Goal: Check status: Check status

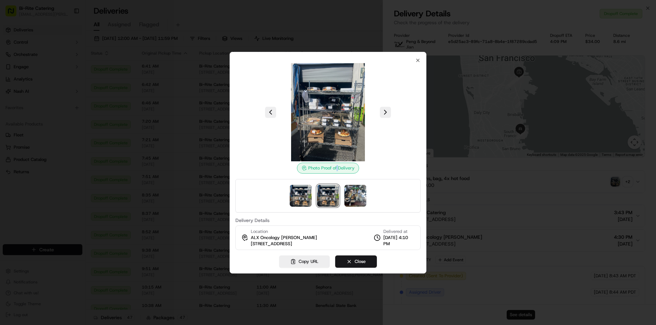
scroll to position [548, 0]
click at [419, 61] on icon "button" at bounding box center [417, 60] width 3 height 3
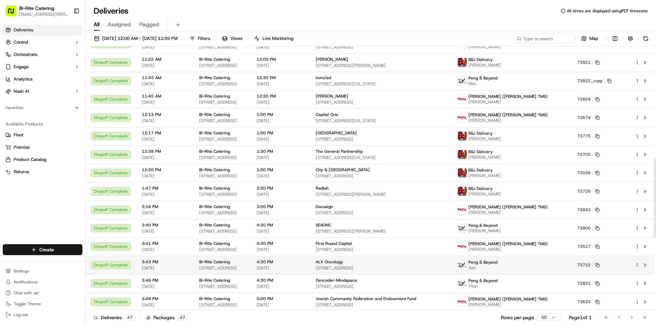
scroll to position [615, 0]
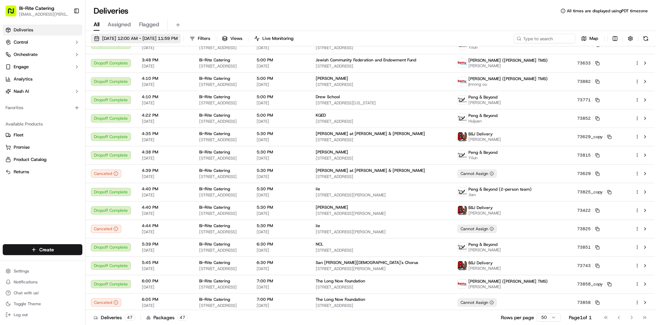
click at [170, 36] on span "[DATE] 12:00 AM - [DATE] 11:59 PM" at bounding box center [139, 39] width 75 height 6
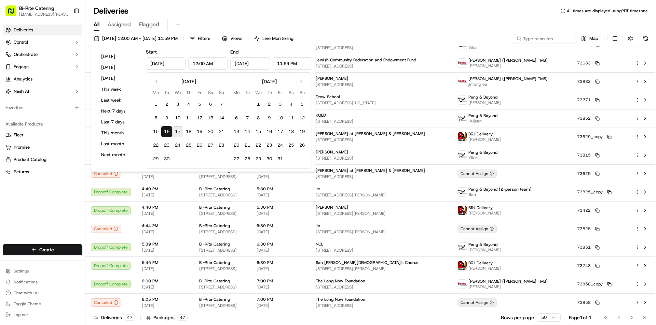
click at [179, 131] on button "17" at bounding box center [177, 131] width 11 height 11
type input "[DATE]"
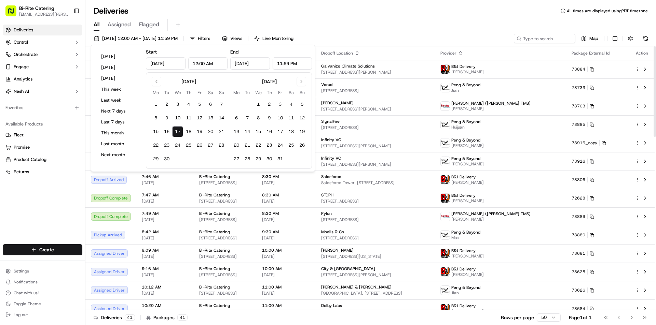
click at [383, 11] on div "Deliveries All times are displayed using PDT timezone" at bounding box center [370, 10] width 570 height 11
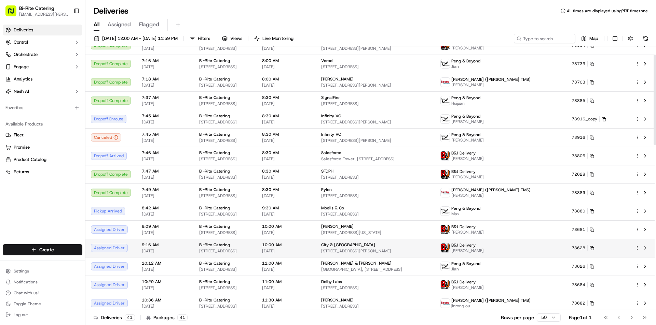
scroll to position [34, 0]
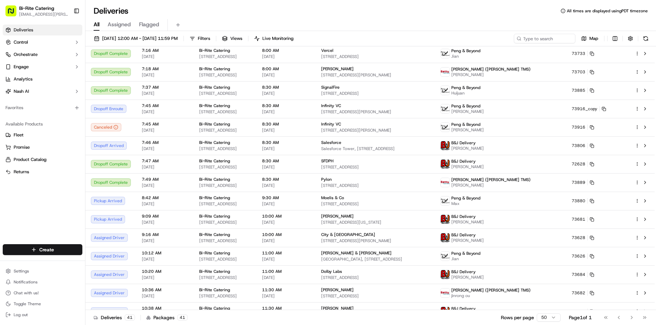
drag, startPoint x: 239, startPoint y: 28, endPoint x: 279, endPoint y: 5, distance: 46.0
click at [279, 5] on div "Deliveries All times are displayed using PDT timezone" at bounding box center [370, 10] width 570 height 11
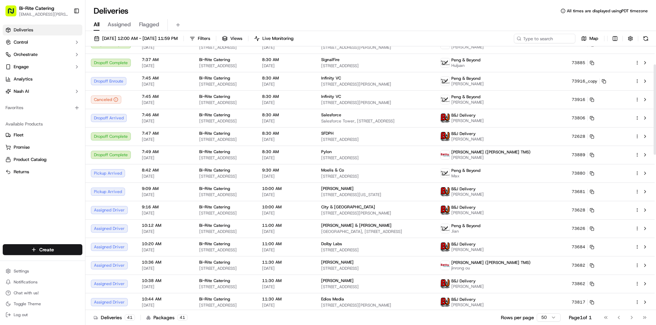
scroll to position [68, 0]
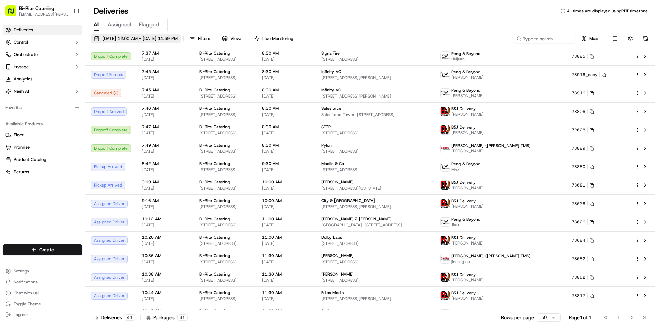
click at [165, 37] on span "[DATE] 12:00 AM - [DATE] 11:59 PM" at bounding box center [139, 39] width 75 height 6
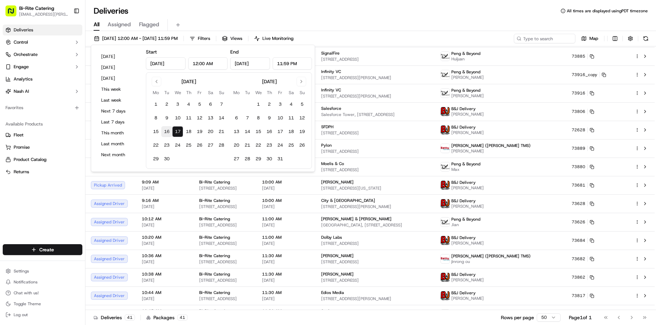
click at [165, 128] on button "16" at bounding box center [166, 131] width 11 height 11
type input "[DATE]"
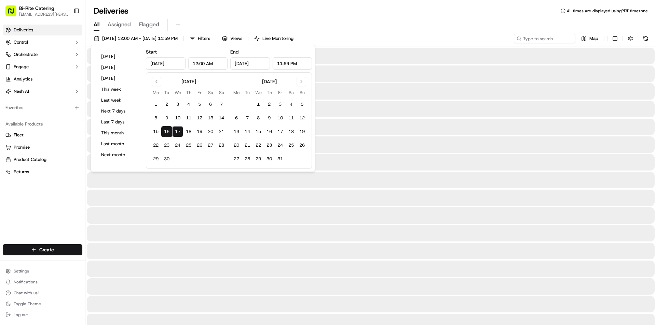
click at [399, 10] on div "Deliveries All times are displayed using PDT timezone" at bounding box center [370, 10] width 570 height 11
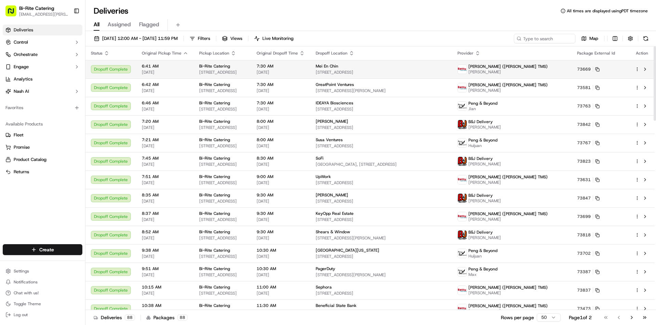
click at [310, 77] on td "7:30 AM [DATE]" at bounding box center [280, 69] width 59 height 18
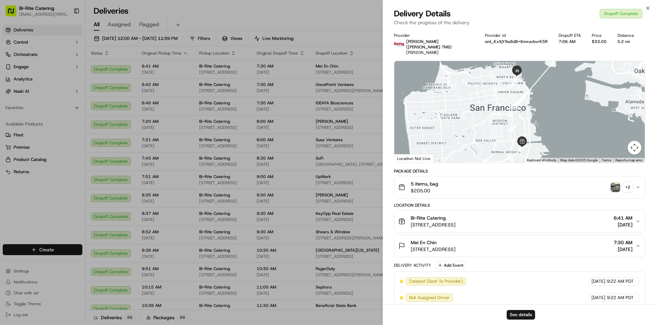
click at [622, 183] on div "+ 2" at bounding box center [627, 188] width 10 height 10
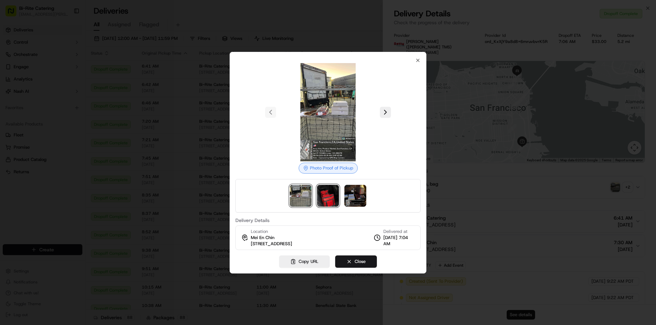
click at [333, 194] on img at bounding box center [328, 196] width 22 height 22
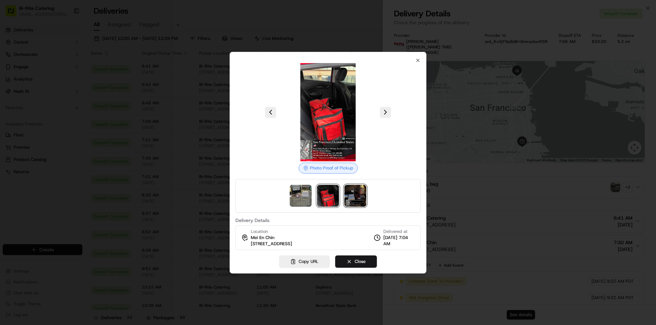
click at [361, 194] on img at bounding box center [355, 196] width 22 height 22
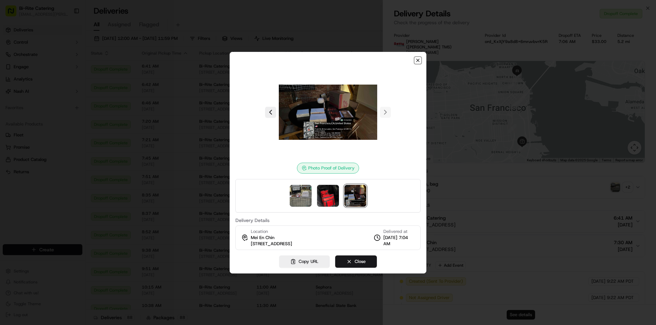
click at [416, 62] on icon "button" at bounding box center [417, 60] width 5 height 5
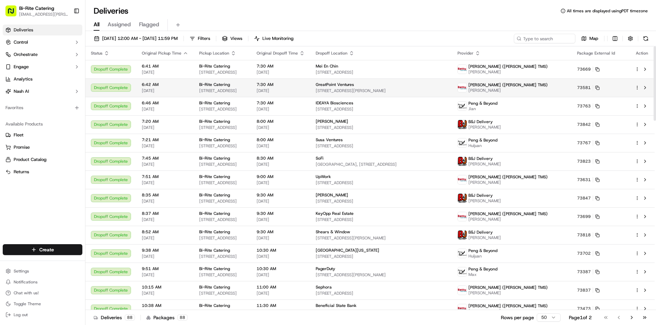
click at [305, 86] on span "7:30 AM" at bounding box center [280, 84] width 48 height 5
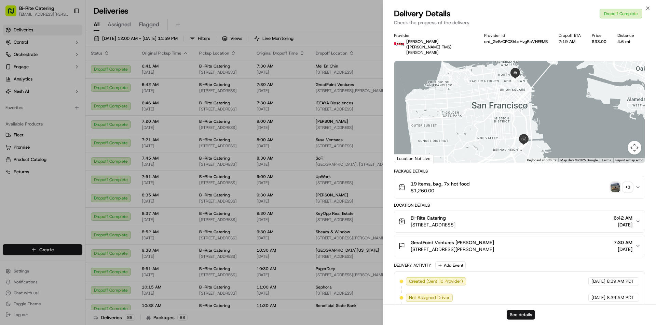
click at [625, 183] on div "+ 3" at bounding box center [627, 188] width 10 height 10
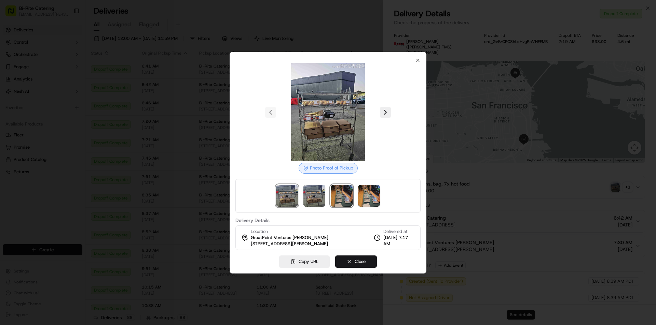
click at [336, 199] on img at bounding box center [342, 196] width 22 height 22
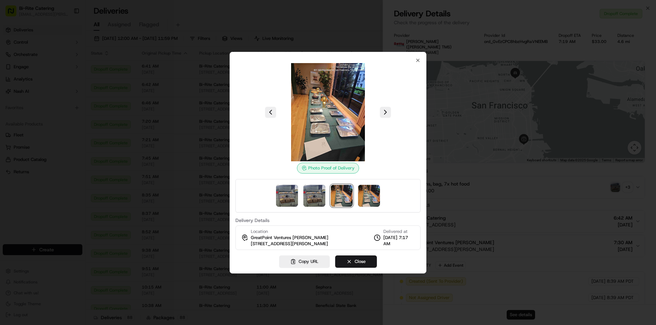
click at [422, 61] on div "Photo Proof of Delivery Delivery Details Location GreatPoint Ventures [PERSON_N…" at bounding box center [327, 163] width 197 height 222
click at [416, 61] on icon "button" at bounding box center [417, 60] width 5 height 5
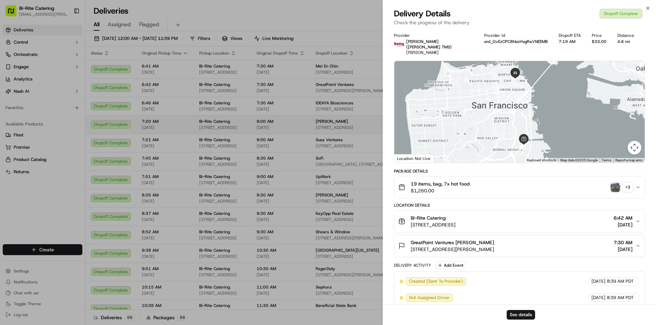
drag, startPoint x: 336, startPoint y: 13, endPoint x: 266, endPoint y: 119, distance: 127.0
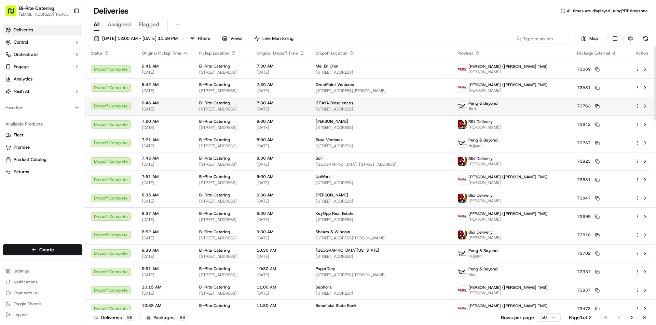
click at [366, 111] on span "[STREET_ADDRESS]" at bounding box center [380, 109] width 131 height 5
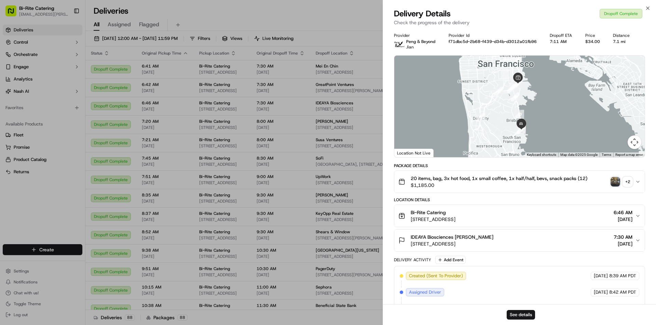
click at [625, 180] on div "+ 2" at bounding box center [627, 182] width 10 height 10
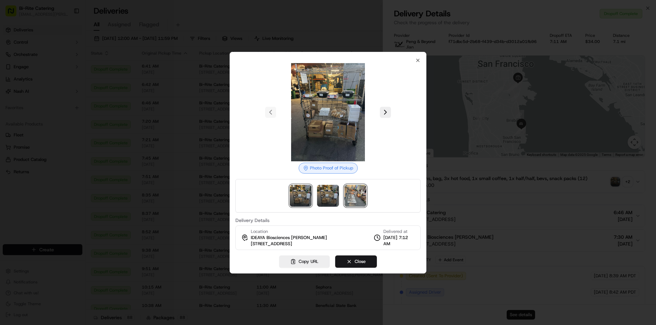
click at [344, 194] on img at bounding box center [355, 196] width 22 height 22
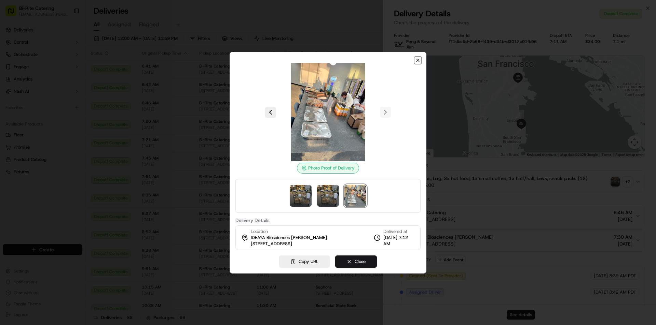
click at [419, 58] on icon "button" at bounding box center [417, 60] width 5 height 5
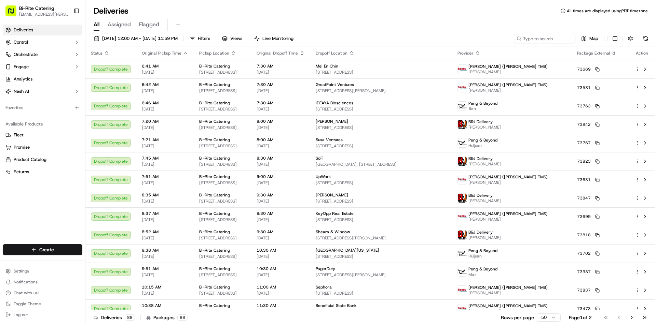
drag, startPoint x: 285, startPoint y: 30, endPoint x: 295, endPoint y: 54, distance: 25.7
click at [285, 30] on div "All Assigned Flagged" at bounding box center [370, 25] width 570 height 12
click at [346, 177] on td "UpWork [STREET_ADDRESS]" at bounding box center [381, 180] width 142 height 18
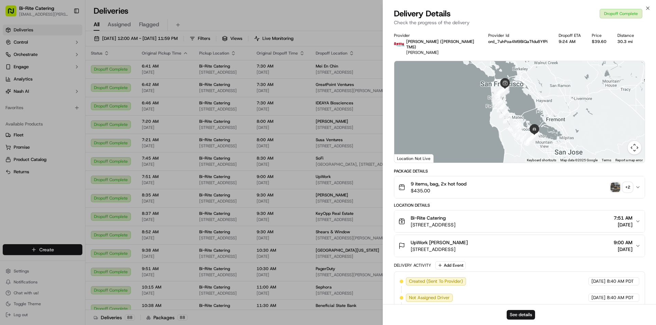
click at [627, 183] on div "+ 2" at bounding box center [627, 188] width 10 height 10
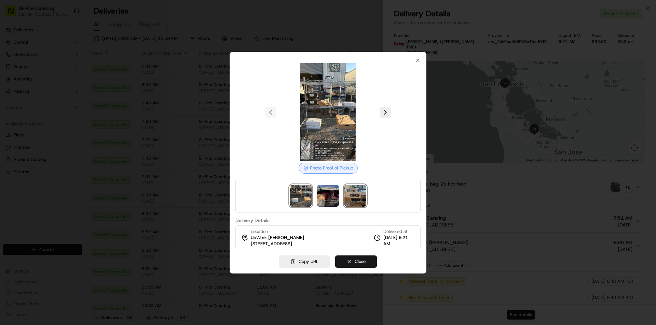
click at [351, 196] on img at bounding box center [355, 196] width 22 height 22
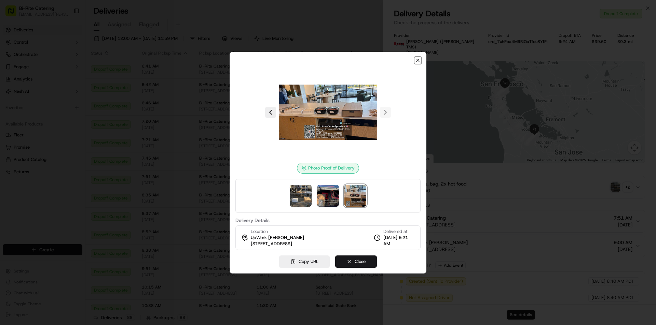
click at [419, 62] on icon "button" at bounding box center [417, 60] width 5 height 5
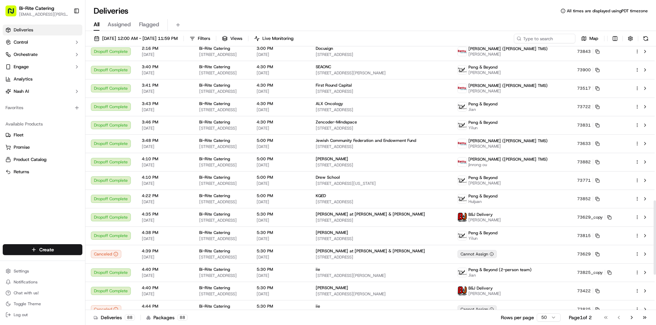
scroll to position [546, 0]
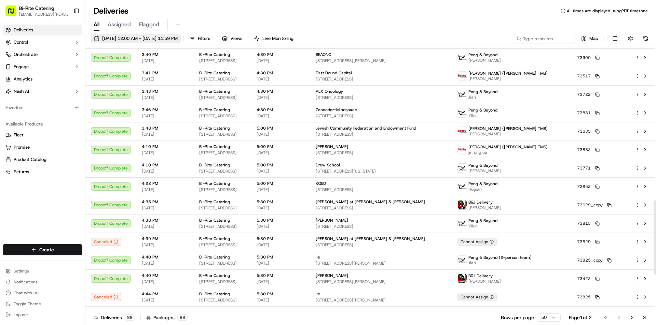
click at [158, 37] on span "[DATE] 12:00 AM - [DATE] 11:59 PM" at bounding box center [139, 39] width 75 height 6
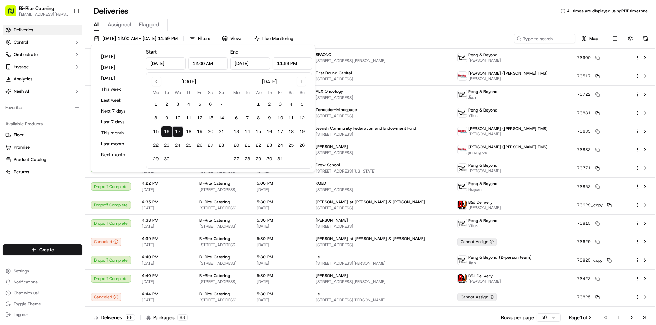
click at [165, 132] on button "16" at bounding box center [166, 131] width 11 height 11
type input "[DATE]"
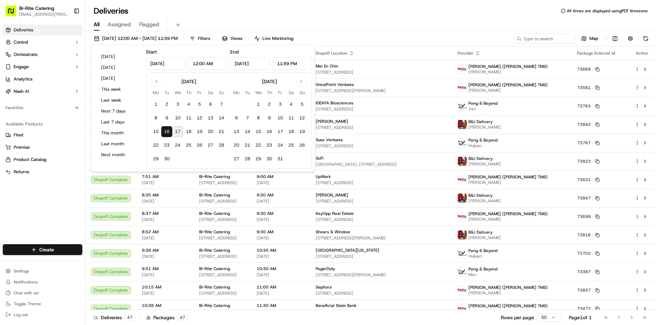
click at [214, 8] on div "Deliveries All times are displayed using PDT timezone" at bounding box center [370, 10] width 570 height 11
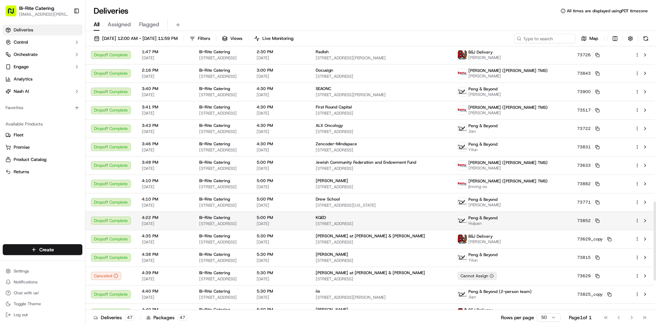
scroll to position [616, 0]
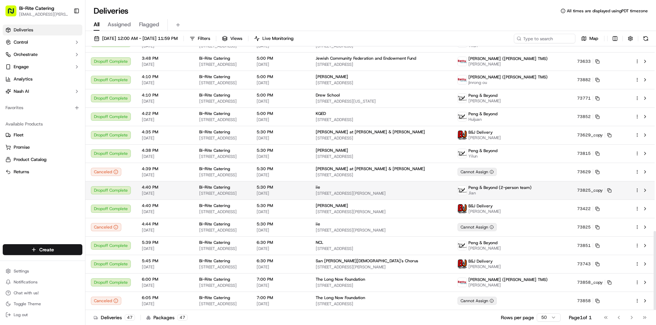
click at [359, 188] on div "iie" at bounding box center [380, 187] width 131 height 5
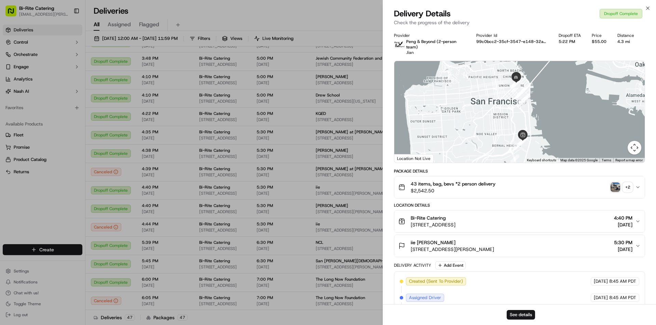
click at [617, 189] on img "button" at bounding box center [615, 188] width 10 height 10
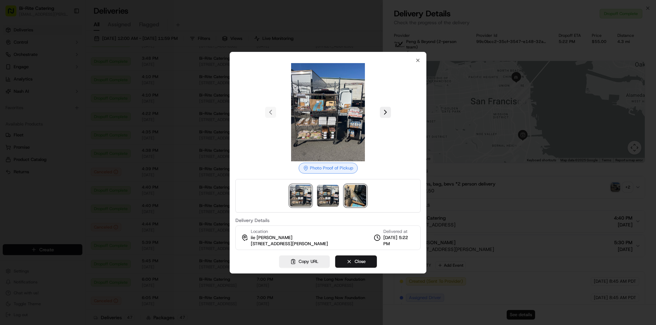
click at [363, 197] on img at bounding box center [355, 196] width 22 height 22
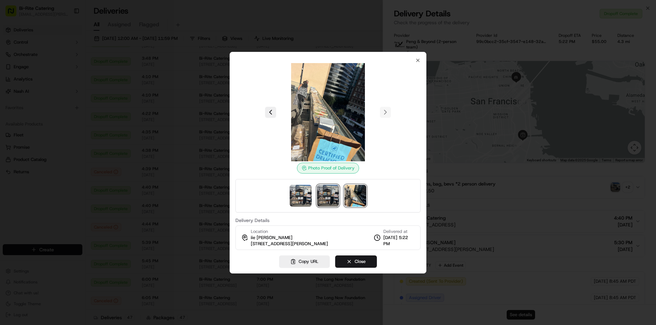
click at [324, 193] on img at bounding box center [328, 196] width 22 height 22
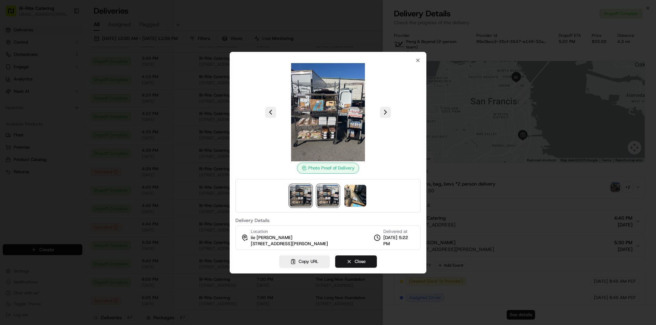
click at [301, 191] on img at bounding box center [301, 196] width 22 height 22
click at [335, 195] on img at bounding box center [328, 196] width 22 height 22
click at [350, 192] on img at bounding box center [355, 196] width 22 height 22
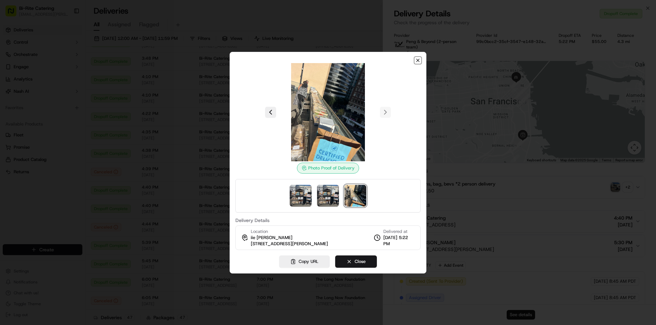
click at [420, 59] on icon "button" at bounding box center [417, 60] width 5 height 5
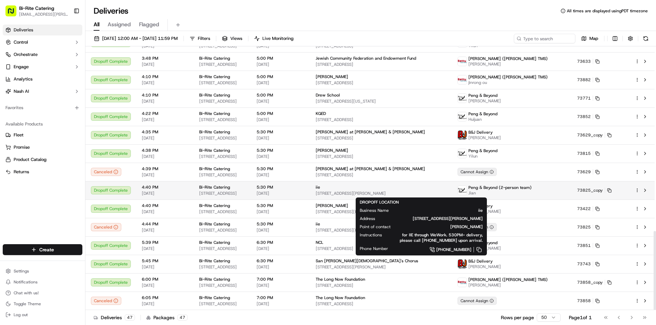
click at [367, 192] on span "[STREET_ADDRESS][PERSON_NAME]" at bounding box center [380, 193] width 131 height 5
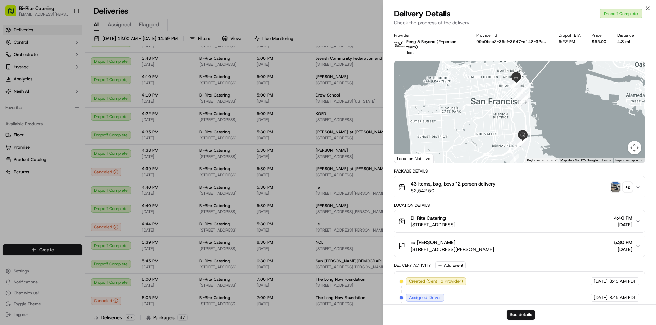
click at [618, 189] on img "button" at bounding box center [615, 188] width 10 height 10
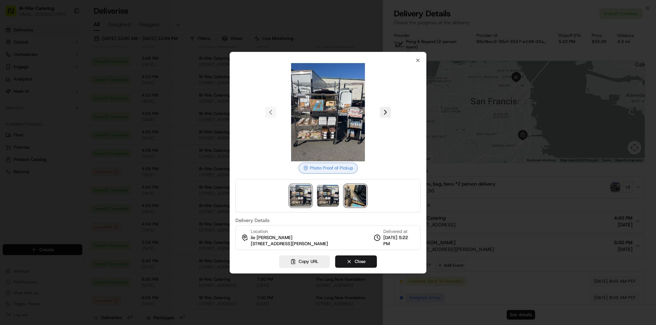
click at [358, 195] on img at bounding box center [355, 196] width 22 height 22
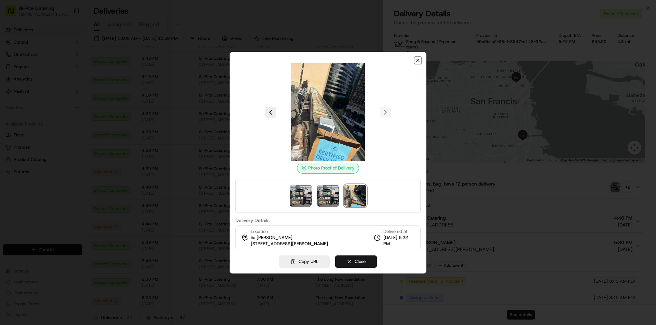
click at [416, 60] on icon "button" at bounding box center [417, 60] width 5 height 5
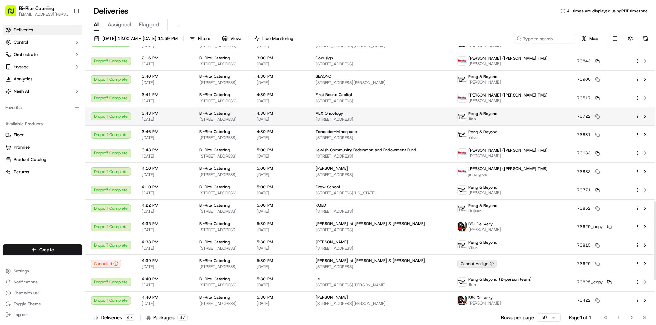
scroll to position [514, 0]
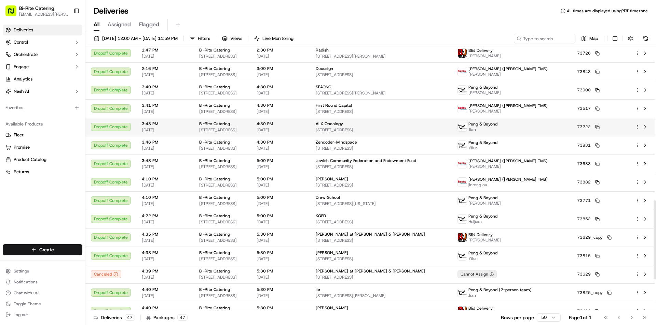
click at [466, 129] on img at bounding box center [462, 127] width 9 height 9
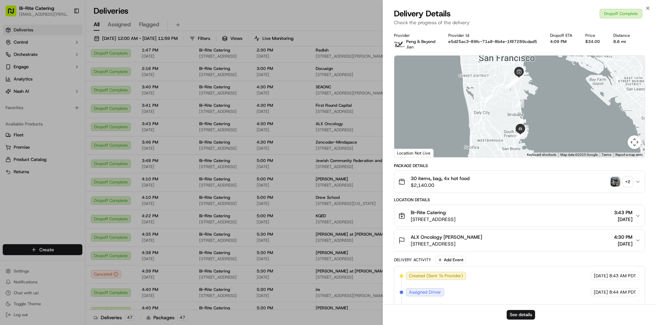
click at [629, 180] on div "+ 2" at bounding box center [627, 182] width 10 height 10
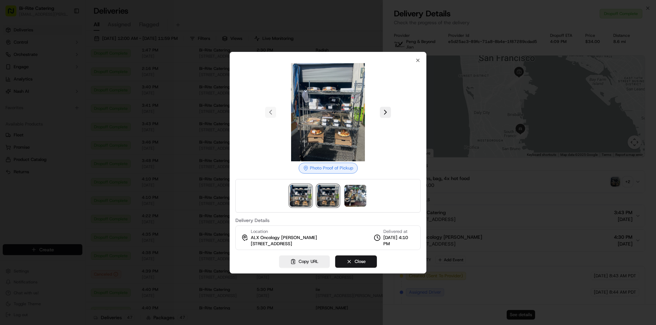
drag, startPoint x: 321, startPoint y: 188, endPoint x: 338, endPoint y: 188, distance: 16.7
click at [321, 188] on img at bounding box center [328, 196] width 22 height 22
click at [364, 188] on img at bounding box center [355, 196] width 22 height 22
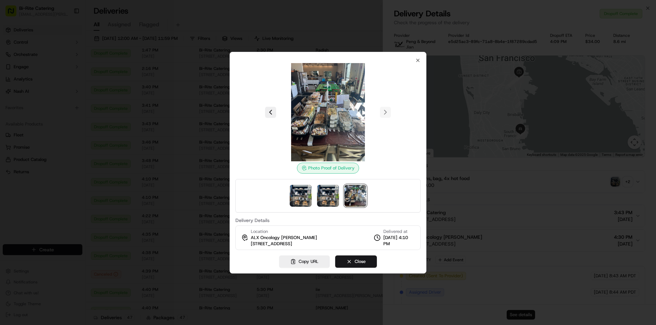
click at [341, 123] on img at bounding box center [328, 112] width 98 height 98
click at [317, 255] on div "Photo Proof of Delivery Delivery Details Location ALX Oncology [PERSON_NAME] [S…" at bounding box center [327, 163] width 197 height 222
click at [312, 265] on button "Copy URL" at bounding box center [304, 262] width 51 height 12
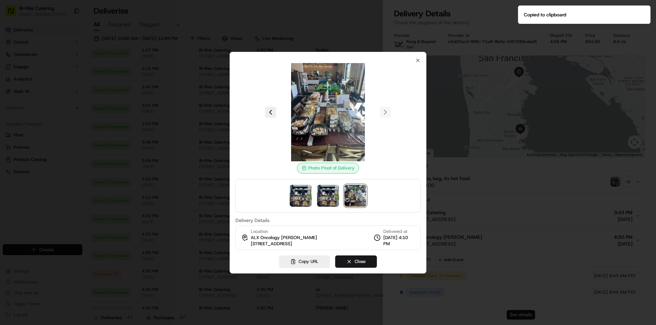
click at [420, 60] on div "Photo Proof of Delivery Delivery Details Location ALX Oncology [PERSON_NAME] [S…" at bounding box center [327, 163] width 197 height 222
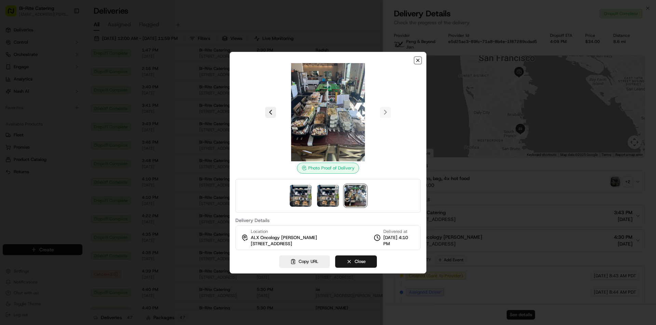
click at [418, 60] on icon "button" at bounding box center [417, 60] width 3 height 3
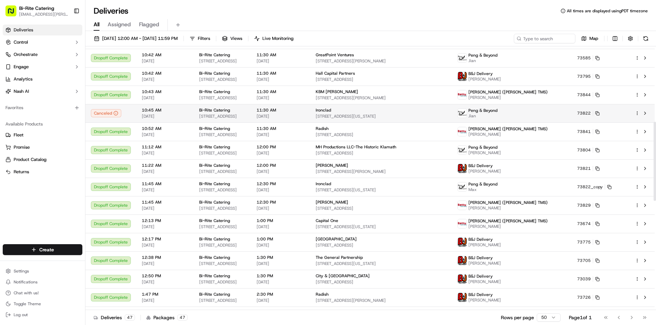
scroll to position [241, 0]
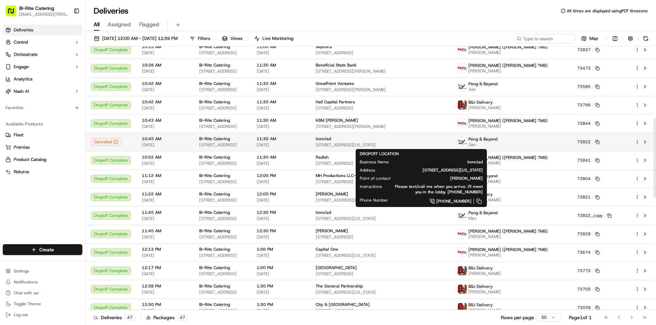
click at [447, 143] on span "[STREET_ADDRESS][US_STATE]" at bounding box center [380, 144] width 131 height 5
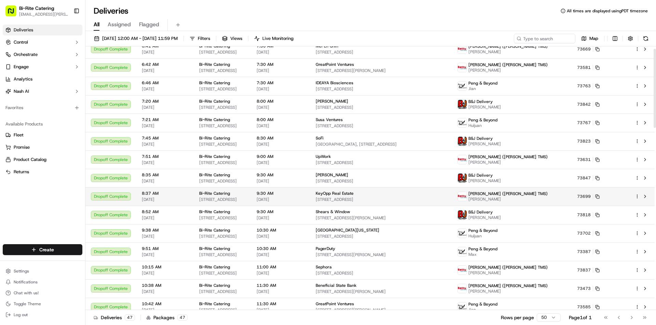
scroll to position [2, 0]
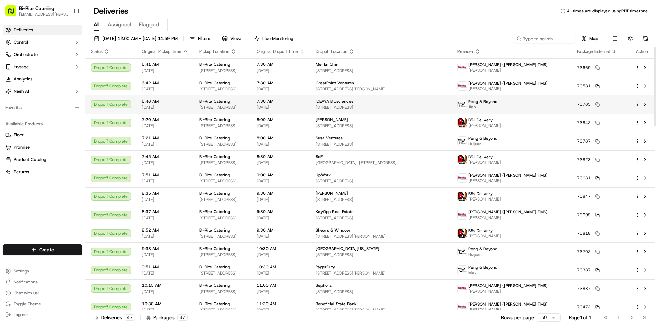
click at [447, 104] on div "IDEAYA Biosciences [STREET_ADDRESS]" at bounding box center [380, 105] width 131 height 12
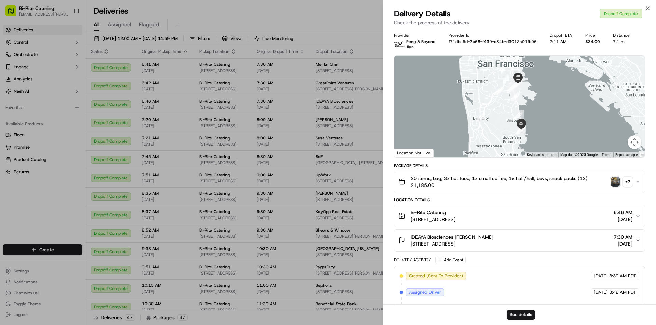
click at [624, 180] on div "+ 2" at bounding box center [627, 182] width 10 height 10
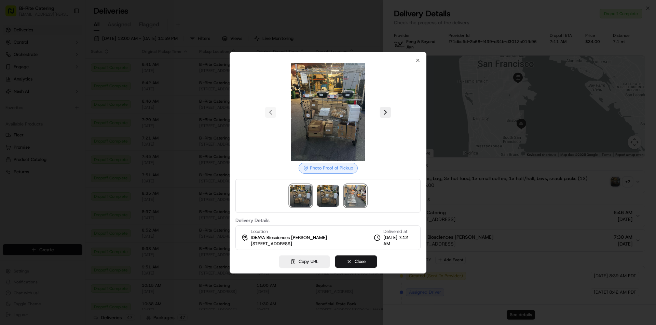
click at [350, 192] on img at bounding box center [355, 196] width 22 height 22
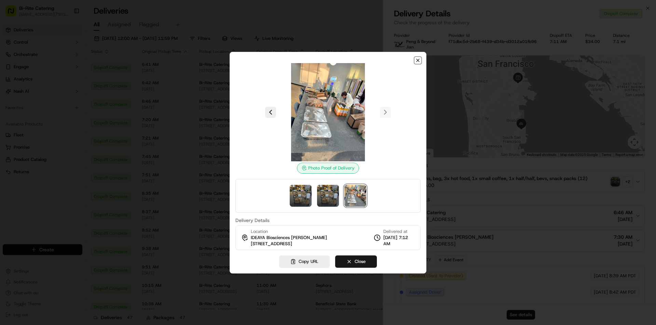
click at [420, 58] on icon "button" at bounding box center [417, 60] width 5 height 5
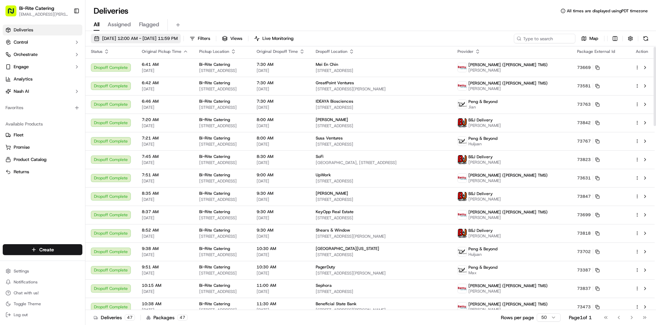
click at [128, 37] on span "[DATE] 12:00 AM - [DATE] 11:59 PM" at bounding box center [139, 39] width 75 height 6
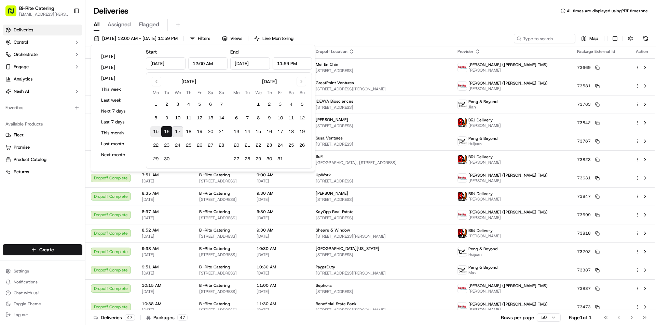
click at [153, 130] on button "15" at bounding box center [155, 131] width 11 height 11
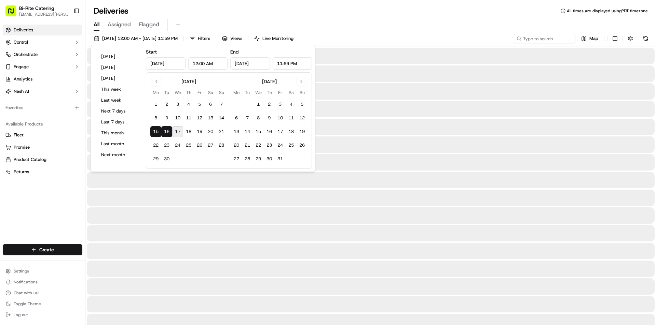
click at [162, 132] on button "16" at bounding box center [166, 131] width 11 height 11
click at [157, 130] on button "15" at bounding box center [155, 131] width 11 height 11
type input "[DATE]"
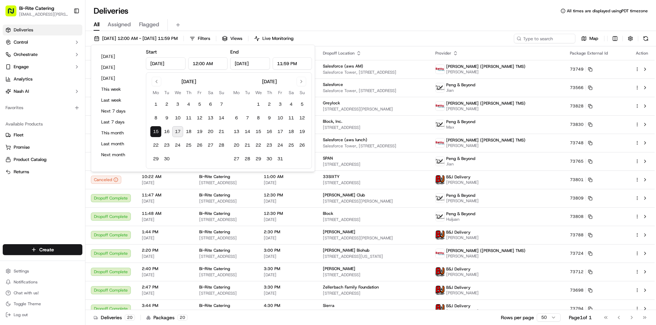
click at [337, 3] on div "Deliveries All times are displayed using PDT timezone All Assigned Flagged [DAT…" at bounding box center [370, 162] width 570 height 325
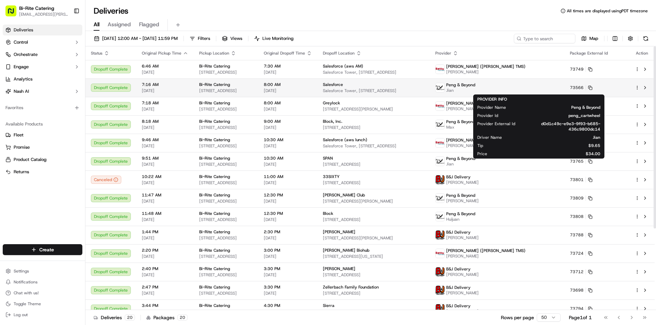
click at [475, 90] on span "Jian" at bounding box center [460, 90] width 29 height 5
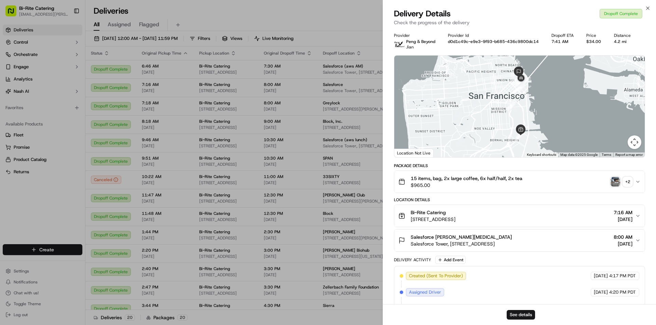
click at [626, 185] on div "+ 2" at bounding box center [627, 182] width 10 height 10
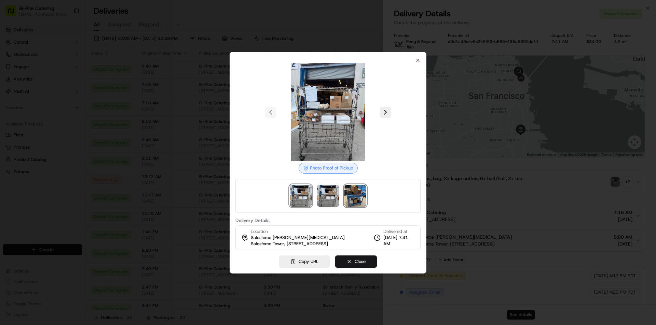
click at [362, 189] on img at bounding box center [355, 196] width 22 height 22
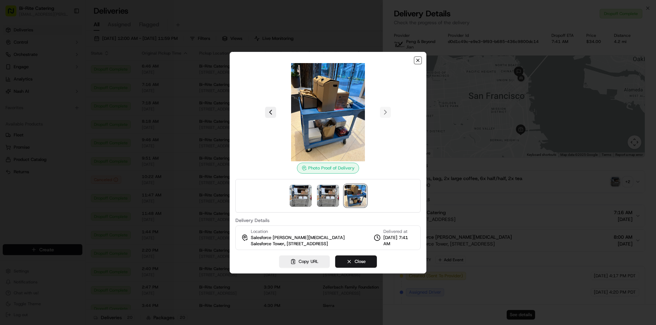
click at [420, 58] on icon "button" at bounding box center [417, 60] width 5 height 5
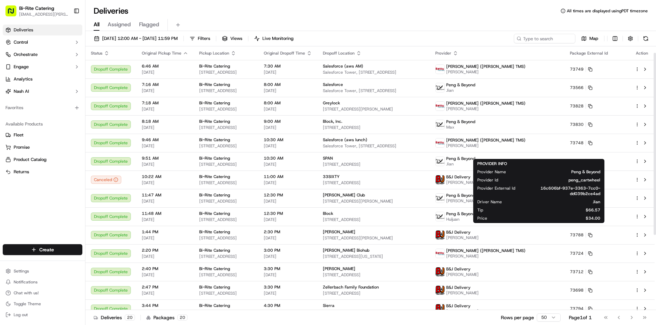
scroll to position [68, 0]
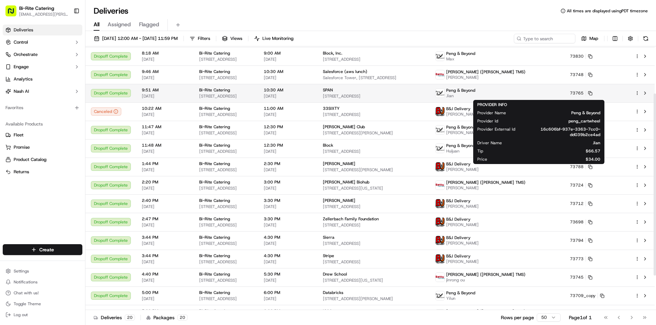
click at [475, 96] on span "Jian" at bounding box center [460, 95] width 29 height 5
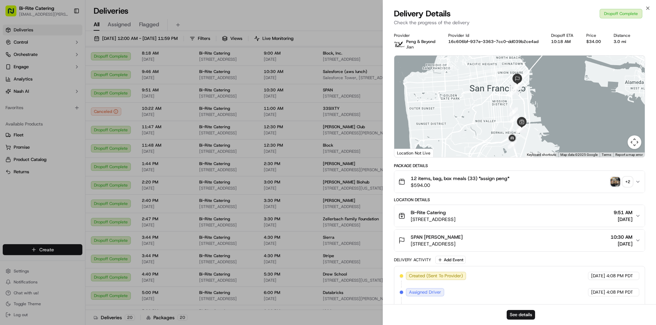
click at [621, 184] on button "+ 2" at bounding box center [621, 182] width 22 height 10
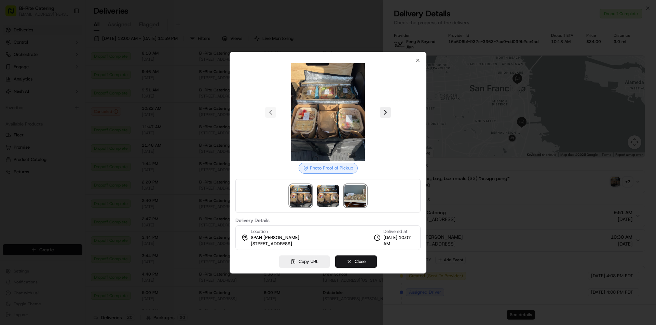
click at [356, 202] on img at bounding box center [355, 196] width 22 height 22
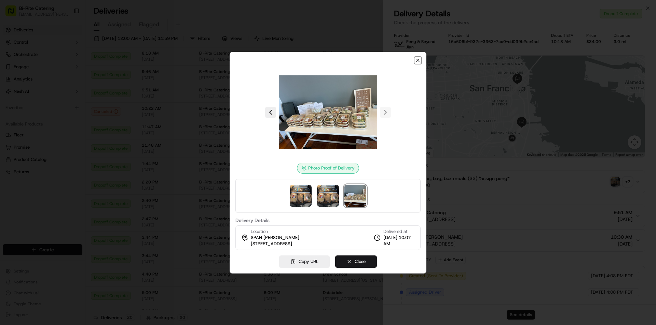
click at [416, 59] on icon "button" at bounding box center [417, 60] width 5 height 5
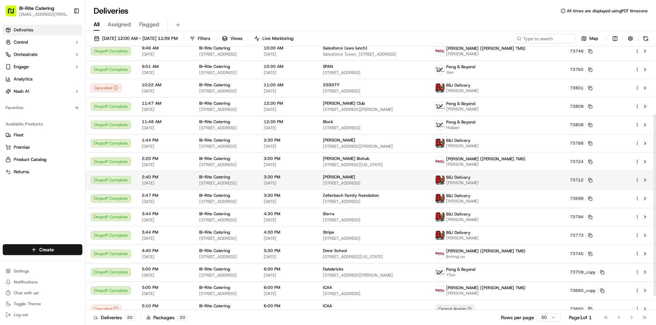
scroll to position [118, 0]
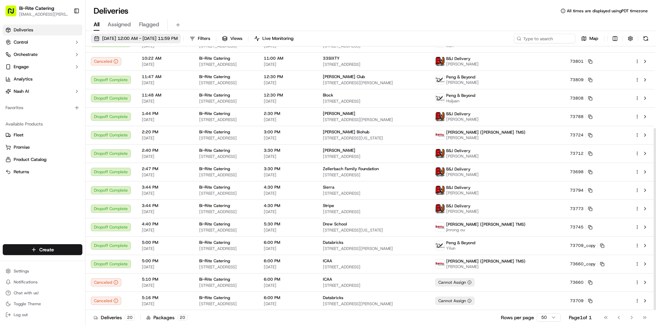
click at [130, 40] on span "[DATE] 12:00 AM - [DATE] 11:59 PM" at bounding box center [139, 39] width 75 height 6
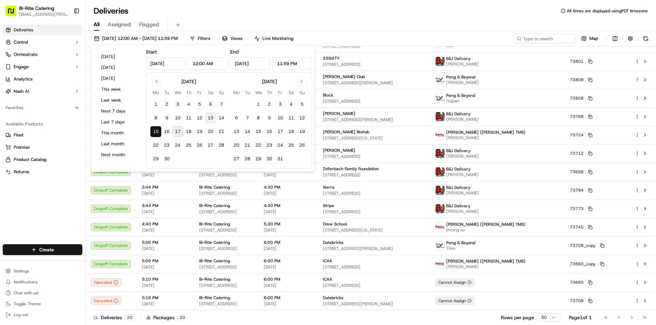
click at [211, 116] on button "13" at bounding box center [210, 118] width 11 height 11
type input "[DATE]"
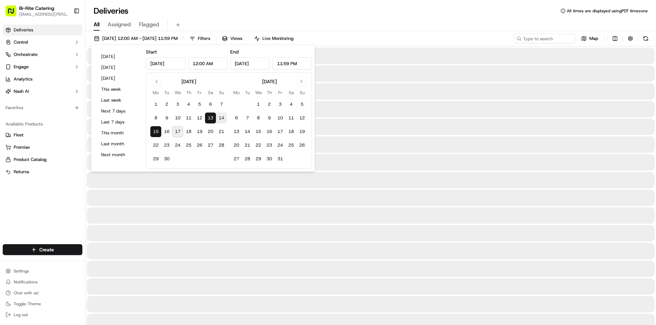
click at [211, 116] on button "13" at bounding box center [210, 118] width 11 height 11
type input "[DATE]"
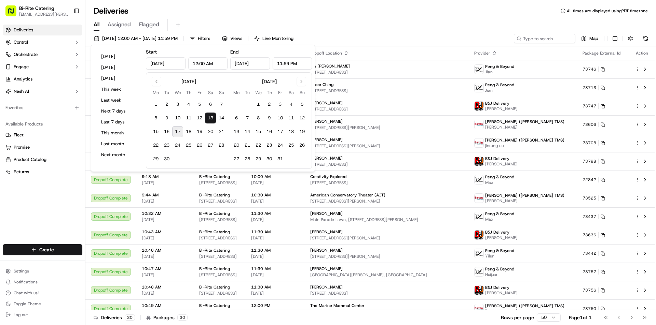
click at [377, 25] on div "All Assigned Flagged" at bounding box center [370, 25] width 570 height 12
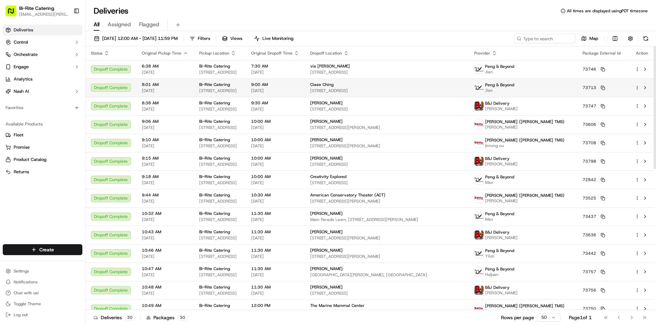
click at [446, 86] on div "Ciaee Ching" at bounding box center [386, 84] width 153 height 5
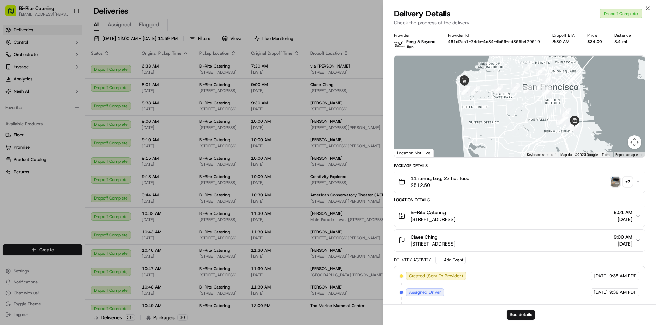
click at [617, 183] on img "button" at bounding box center [615, 182] width 10 height 10
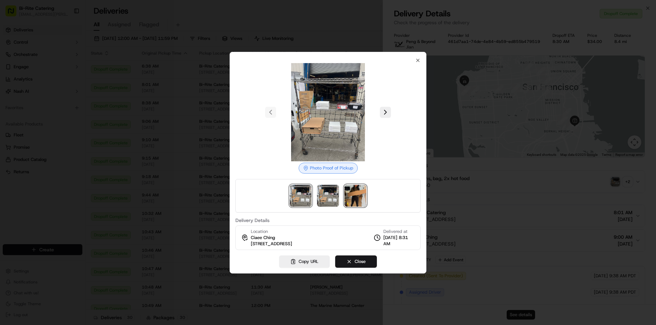
click at [365, 205] on img at bounding box center [355, 196] width 22 height 22
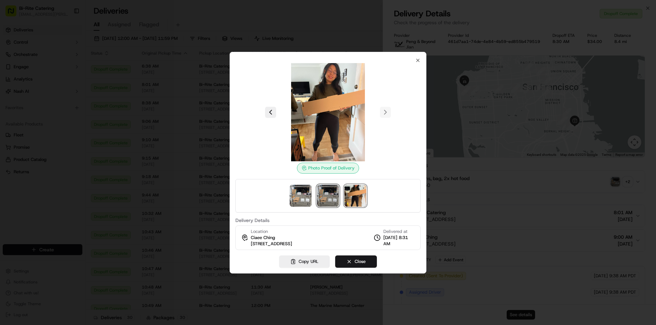
click at [331, 195] on img at bounding box center [328, 196] width 22 height 22
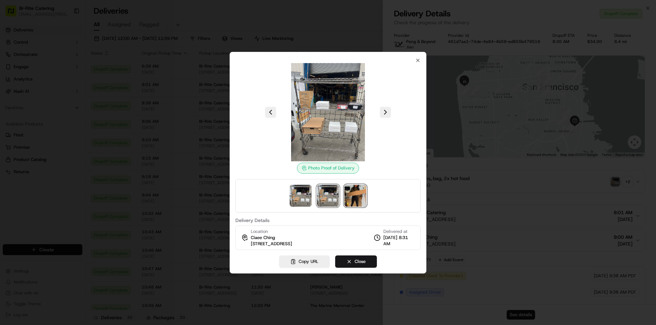
click at [359, 196] on img at bounding box center [355, 196] width 22 height 22
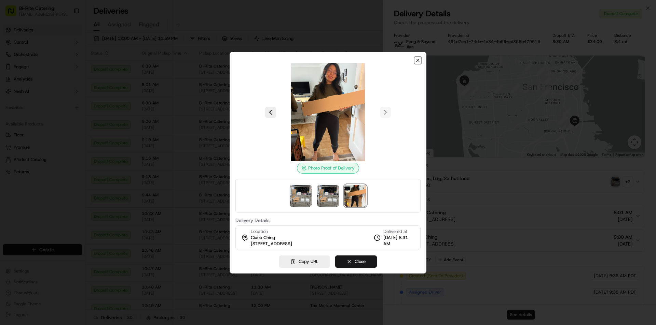
click at [417, 59] on icon "button" at bounding box center [417, 60] width 5 height 5
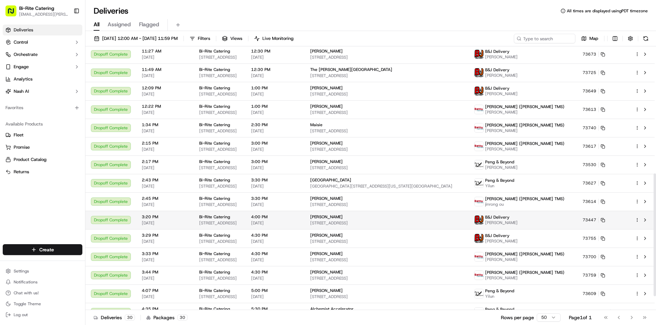
scroll to position [303, 0]
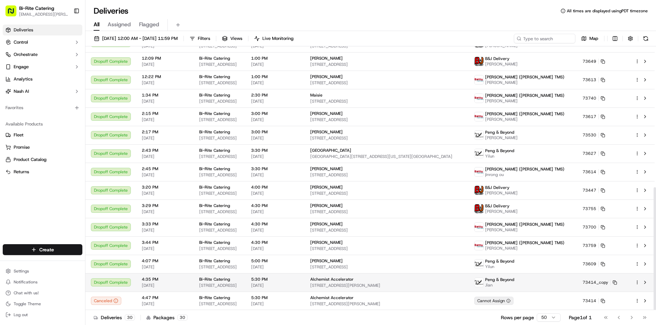
click at [463, 284] on span "[STREET_ADDRESS][PERSON_NAME]" at bounding box center [386, 285] width 153 height 5
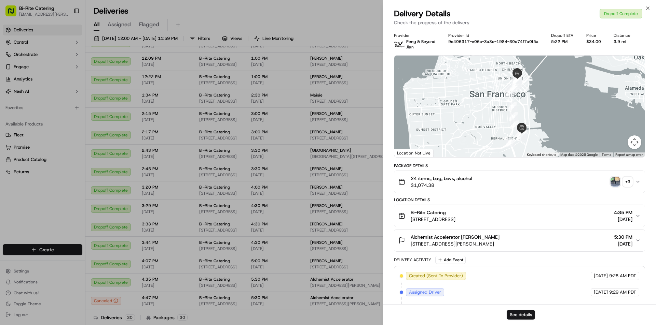
click at [614, 186] on img "button" at bounding box center [615, 182] width 10 height 10
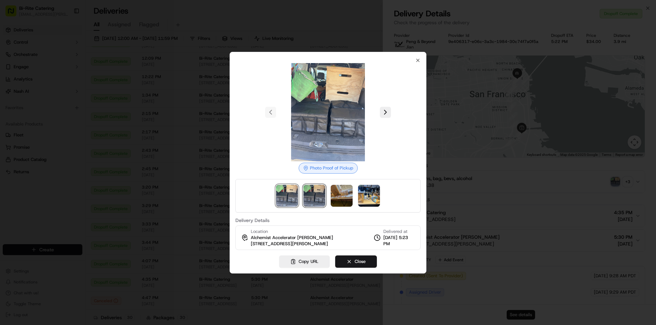
click at [319, 196] on img at bounding box center [314, 196] width 22 height 22
click at [341, 194] on img at bounding box center [342, 196] width 22 height 22
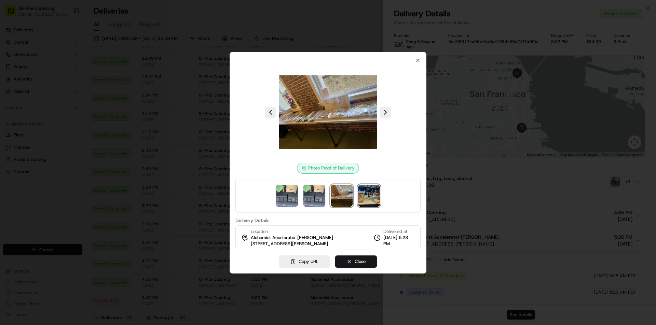
click at [361, 191] on img at bounding box center [369, 196] width 22 height 22
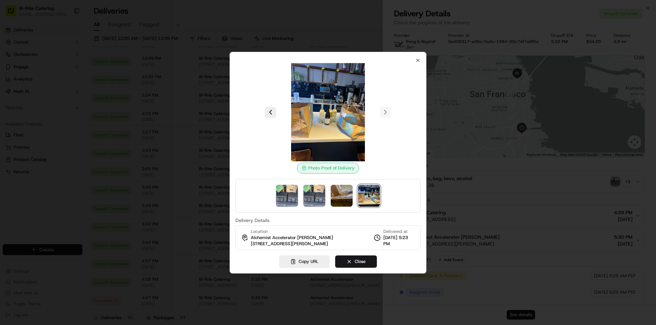
click at [420, 57] on div "Photo Proof of Delivery Delivery Details Location Alchemist Accelerator [PERSON…" at bounding box center [327, 163] width 197 height 222
click at [417, 59] on icon "button" at bounding box center [417, 60] width 3 height 3
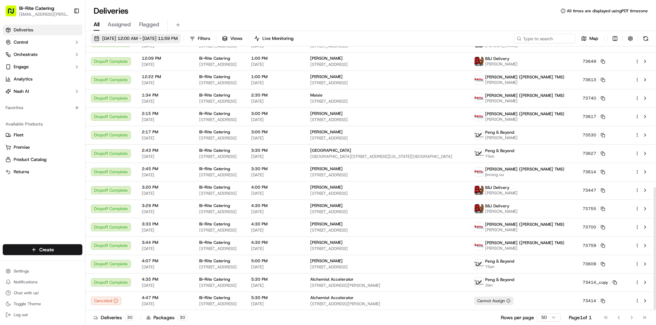
click at [137, 39] on span "[DATE] 12:00 AM - [DATE] 11:59 PM" at bounding box center [139, 39] width 75 height 6
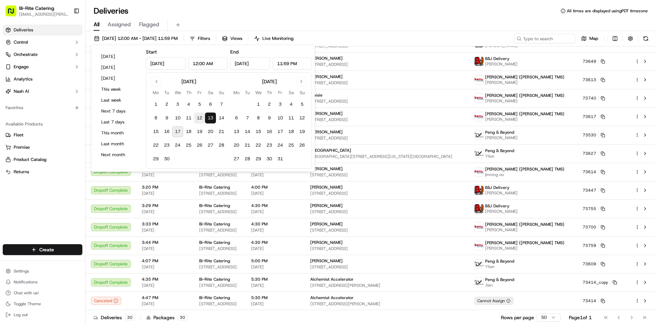
click at [200, 117] on button "12" at bounding box center [199, 118] width 11 height 11
type input "[DATE]"
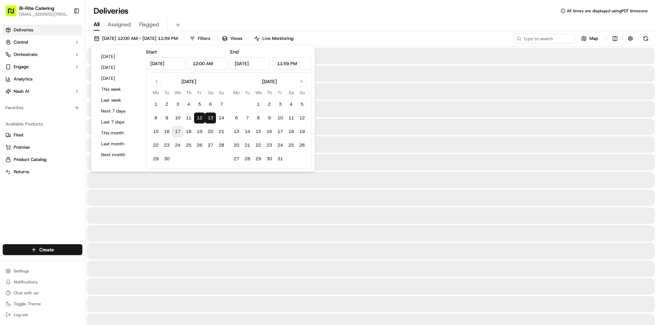
click at [200, 117] on button "12" at bounding box center [199, 118] width 11 height 11
type input "[DATE]"
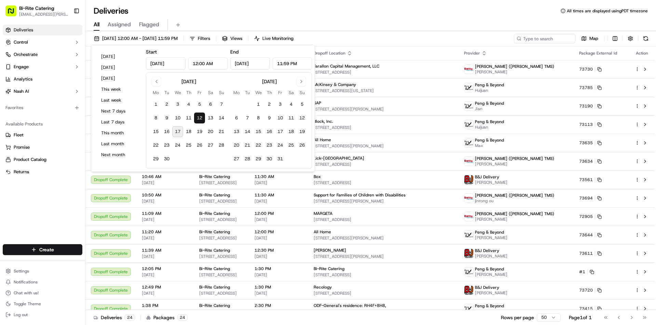
click at [251, 13] on div "Deliveries All times are displayed using PDT timezone" at bounding box center [370, 10] width 570 height 11
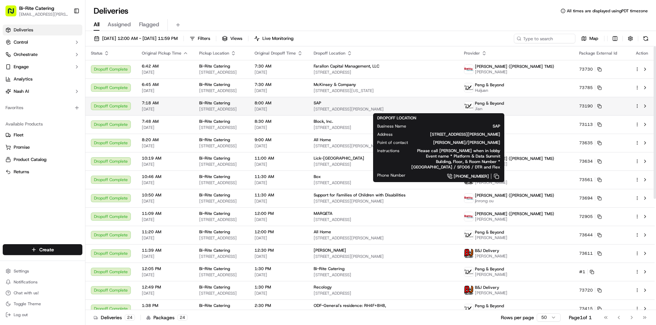
click at [453, 109] on span "[STREET_ADDRESS][PERSON_NAME]" at bounding box center [383, 109] width 140 height 5
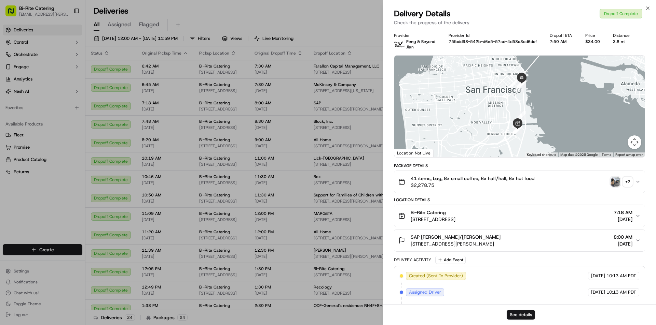
click at [614, 187] on div "41 items, bag, 8x small coffee, 8x half/half, 8x hot food $2,278.75 + 2" at bounding box center [516, 182] width 237 height 14
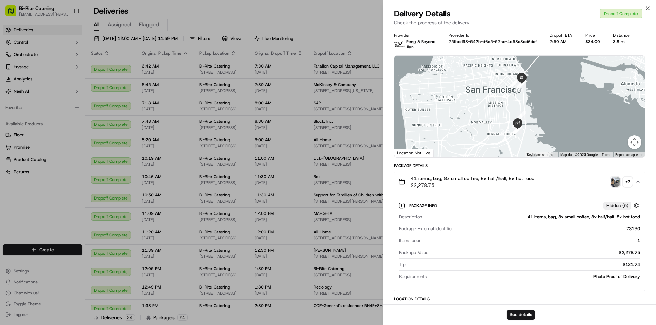
click at [614, 186] on img "button" at bounding box center [615, 182] width 10 height 10
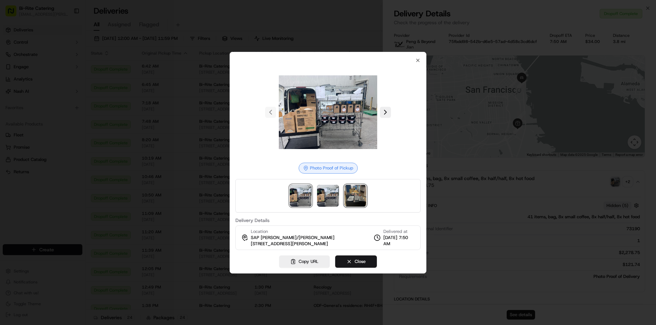
click at [360, 199] on img at bounding box center [355, 196] width 22 height 22
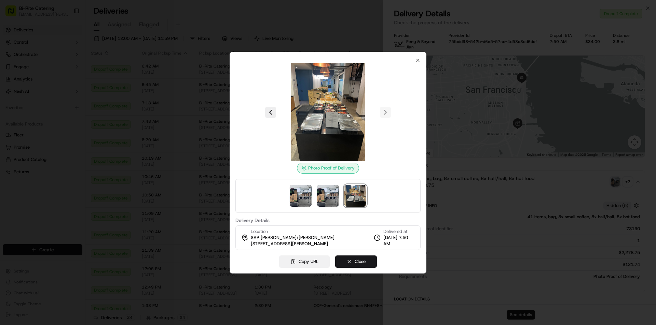
click at [306, 263] on button "Copy URL" at bounding box center [304, 262] width 51 height 12
click at [418, 58] on icon "button" at bounding box center [417, 60] width 5 height 5
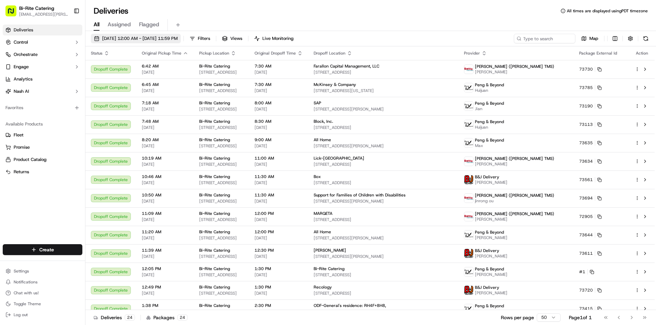
click at [134, 38] on span "[DATE] 12:00 AM - [DATE] 11:59 PM" at bounding box center [139, 39] width 75 height 6
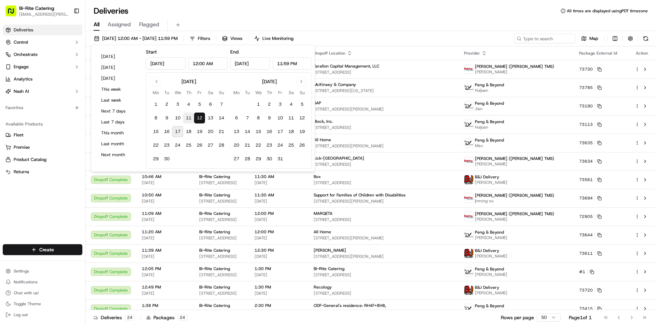
click at [186, 114] on button "11" at bounding box center [188, 118] width 11 height 11
type input "[DATE]"
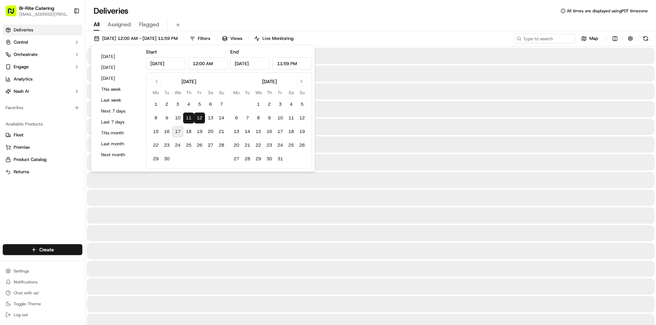
click at [186, 114] on button "11" at bounding box center [188, 118] width 11 height 11
type input "[DATE]"
click at [365, 25] on div "All Assigned Flagged" at bounding box center [370, 25] width 570 height 12
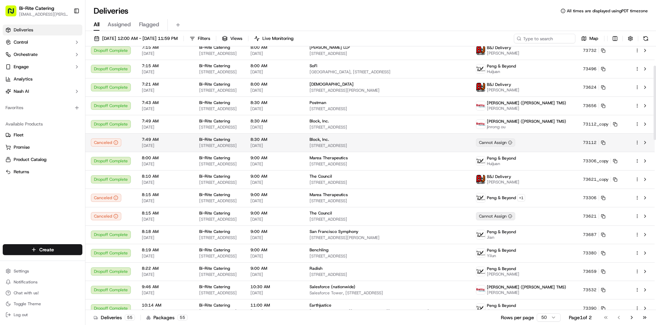
scroll to position [102, 0]
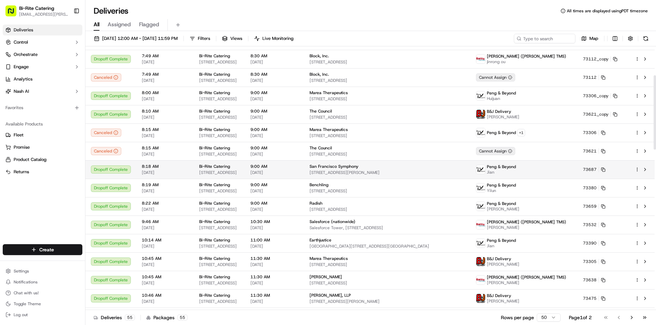
click at [405, 164] on div "San Francisco Symphony" at bounding box center [386, 166] width 155 height 5
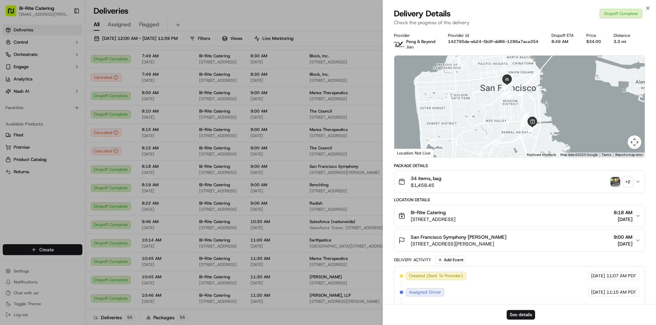
click at [615, 185] on img "button" at bounding box center [615, 182] width 10 height 10
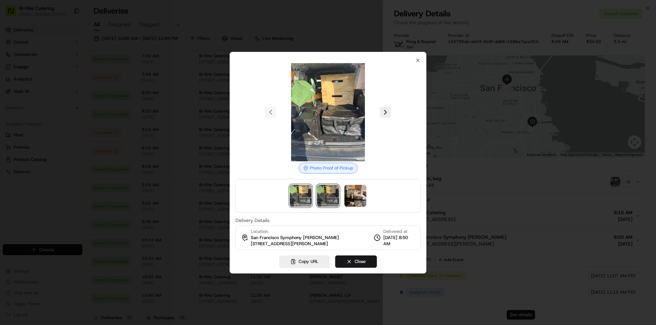
click at [338, 200] on img at bounding box center [328, 196] width 22 height 22
click at [356, 200] on img at bounding box center [355, 196] width 22 height 22
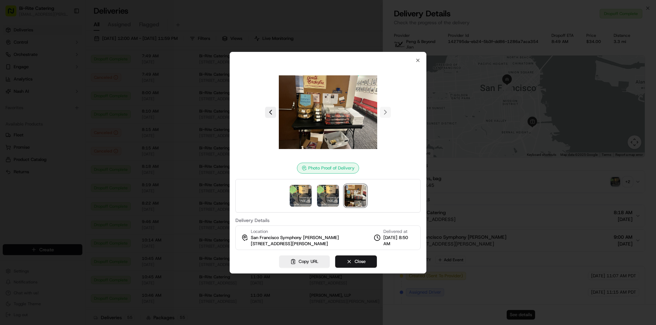
click at [343, 126] on img at bounding box center [328, 112] width 98 height 98
click at [419, 59] on icon "button" at bounding box center [417, 60] width 3 height 3
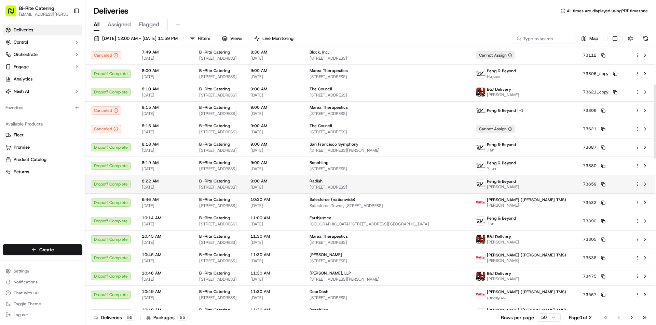
scroll to position [137, 0]
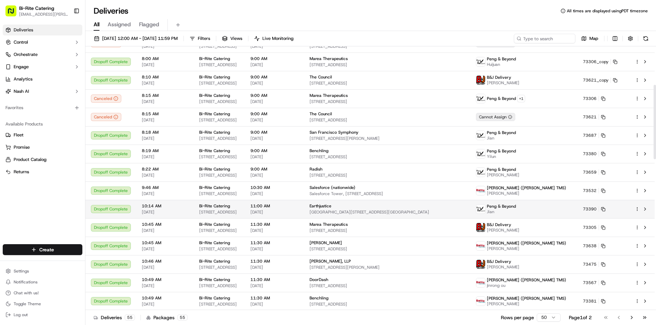
click at [389, 207] on div "Earthjustice" at bounding box center [386, 205] width 155 height 5
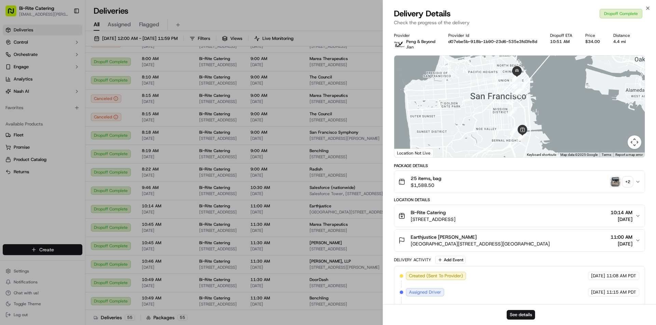
click at [618, 185] on img "button" at bounding box center [615, 182] width 10 height 10
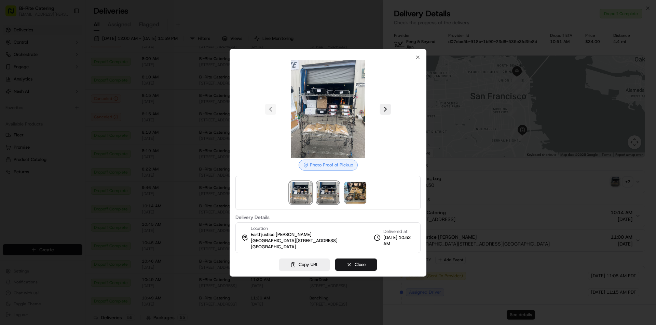
click at [328, 194] on img at bounding box center [328, 193] width 22 height 22
click at [360, 195] on img at bounding box center [355, 193] width 22 height 22
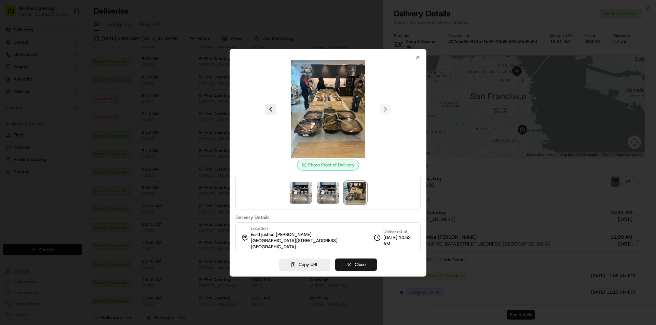
click at [342, 164] on div "Photo Proof of Delivery" at bounding box center [328, 165] width 62 height 11
click at [318, 264] on button "Copy URL" at bounding box center [304, 265] width 51 height 12
click at [418, 55] on icon "button" at bounding box center [417, 57] width 5 height 5
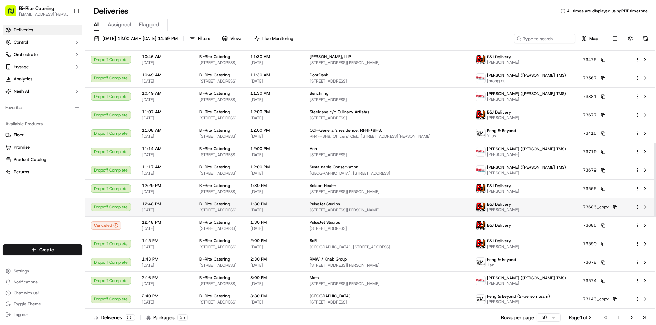
scroll to position [376, 0]
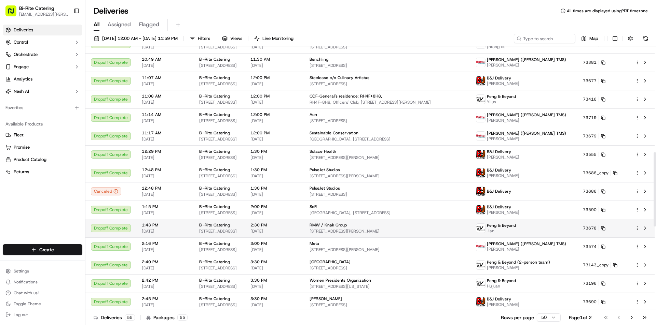
click at [485, 226] on img at bounding box center [480, 228] width 9 height 9
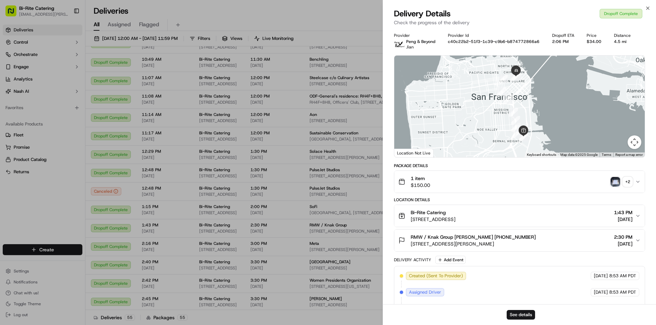
click at [618, 185] on img "button" at bounding box center [615, 182] width 10 height 10
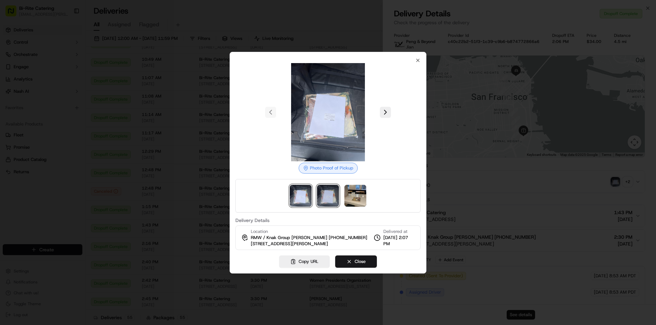
click at [327, 199] on img at bounding box center [328, 196] width 22 height 22
click at [349, 198] on img at bounding box center [355, 196] width 22 height 22
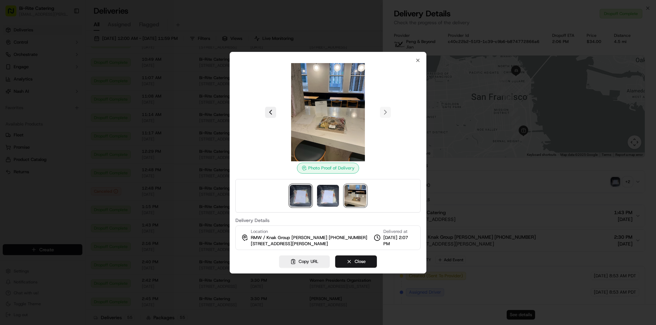
click at [300, 197] on img at bounding box center [301, 196] width 22 height 22
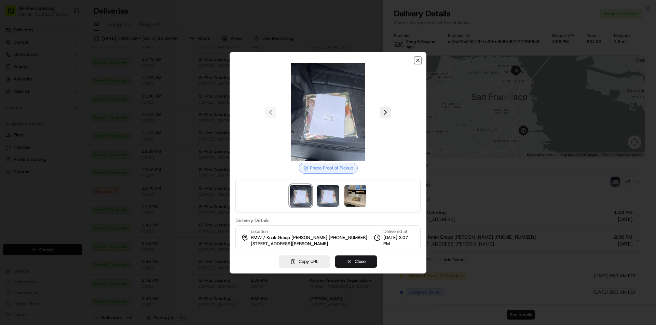
click at [418, 58] on icon "button" at bounding box center [417, 60] width 5 height 5
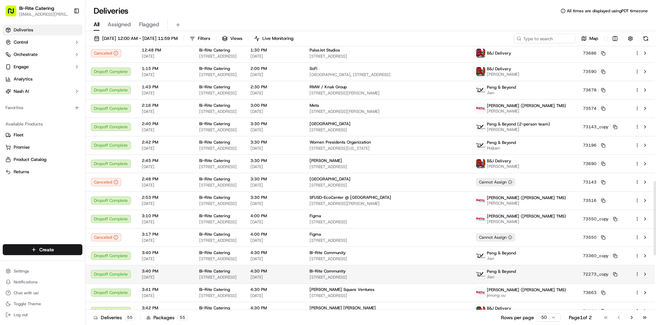
scroll to position [546, 0]
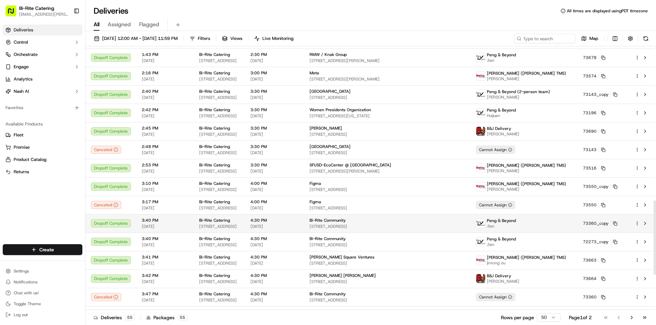
click at [516, 225] on span "Jian" at bounding box center [501, 226] width 29 height 5
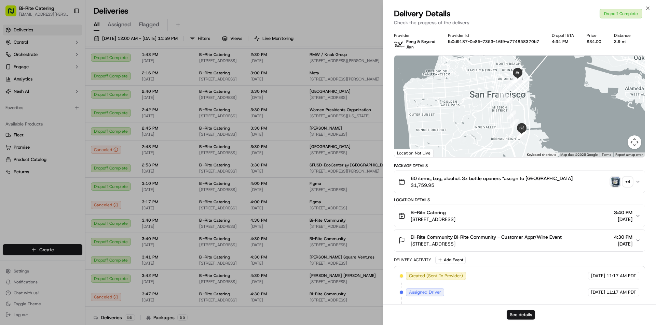
click at [617, 178] on img "button" at bounding box center [615, 182] width 10 height 10
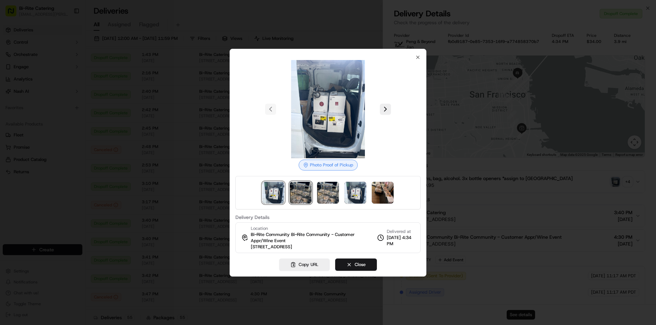
click at [309, 191] on img at bounding box center [301, 193] width 22 height 22
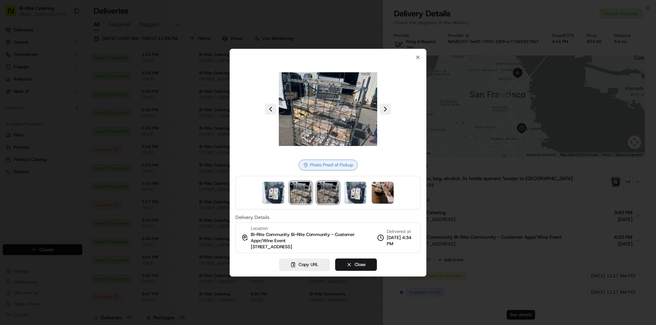
click at [327, 195] on img at bounding box center [328, 193] width 22 height 22
click at [360, 192] on img at bounding box center [355, 193] width 22 height 22
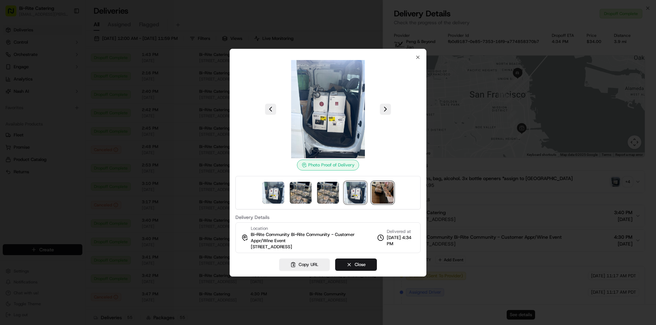
click at [385, 192] on img at bounding box center [382, 193] width 22 height 22
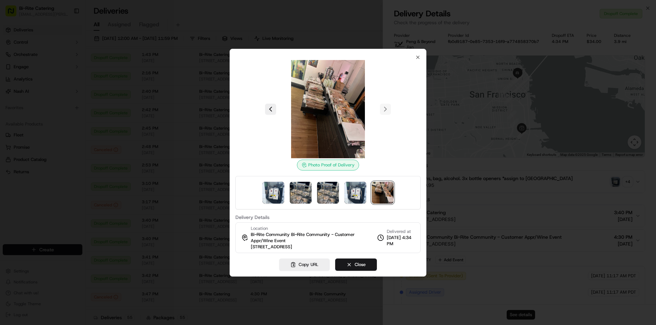
click at [347, 131] on img at bounding box center [328, 109] width 98 height 98
click at [312, 268] on button "Copy URL" at bounding box center [304, 265] width 51 height 12
click at [418, 58] on icon "button" at bounding box center [417, 57] width 5 height 5
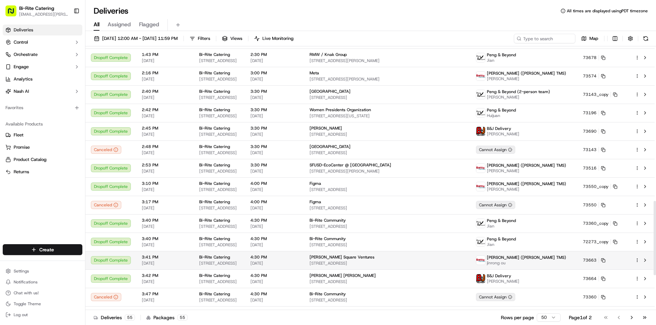
scroll to position [615, 0]
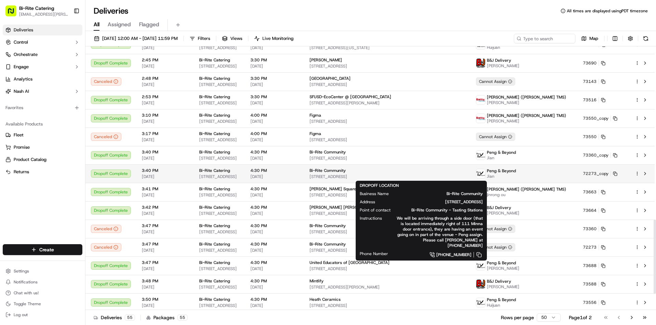
click at [446, 179] on span "[STREET_ADDRESS]" at bounding box center [386, 176] width 155 height 5
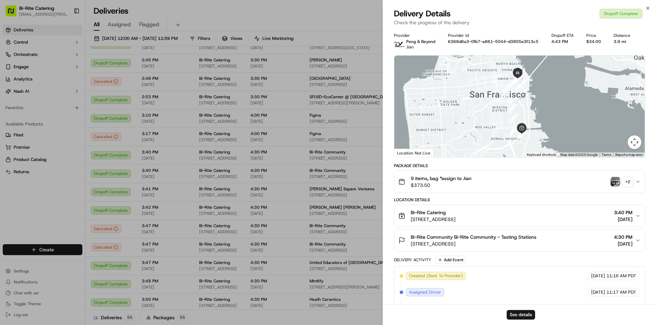
click at [620, 182] on button "+ 2" at bounding box center [621, 182] width 22 height 10
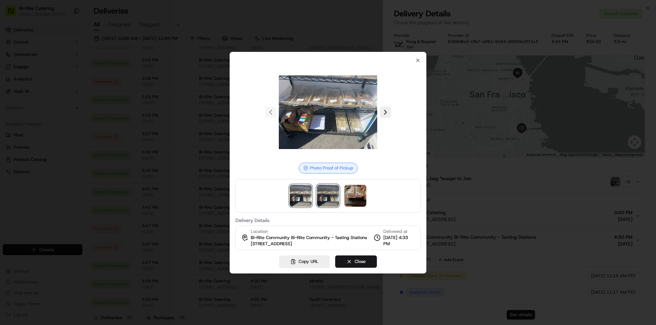
click at [330, 202] on img at bounding box center [328, 196] width 22 height 22
click at [355, 192] on img at bounding box center [355, 196] width 22 height 22
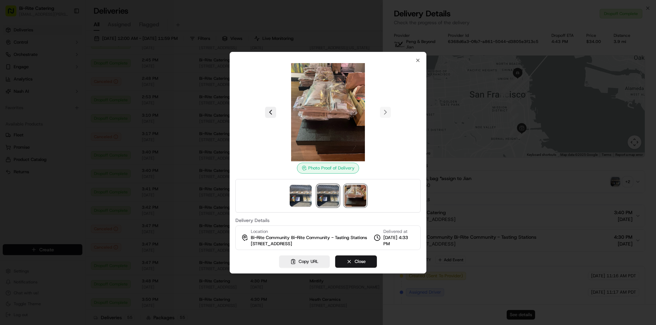
click at [321, 193] on img at bounding box center [328, 196] width 22 height 22
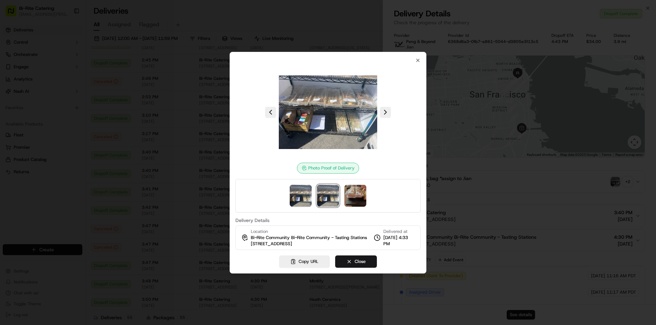
click at [422, 62] on div "Photo Proof of Delivery Delivery Details Location Bi-Rite Community Bi-Rite Com…" at bounding box center [327, 163] width 197 height 222
click at [417, 61] on icon "button" at bounding box center [417, 60] width 5 height 5
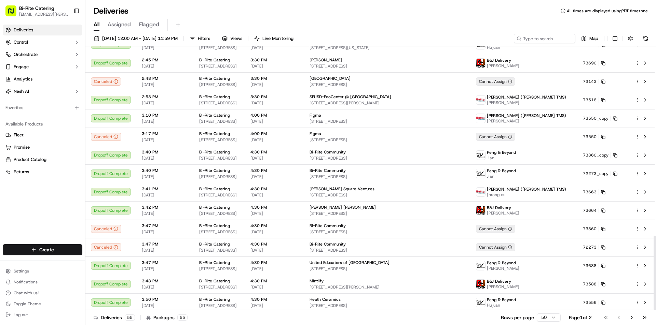
scroll to position [672, 0]
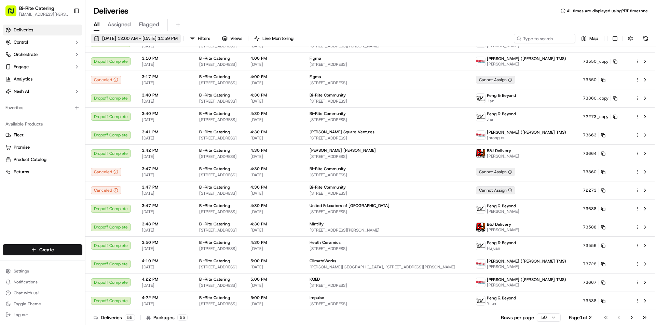
click at [166, 37] on span "[DATE] 12:00 AM - [DATE] 11:59 PM" at bounding box center [139, 39] width 75 height 6
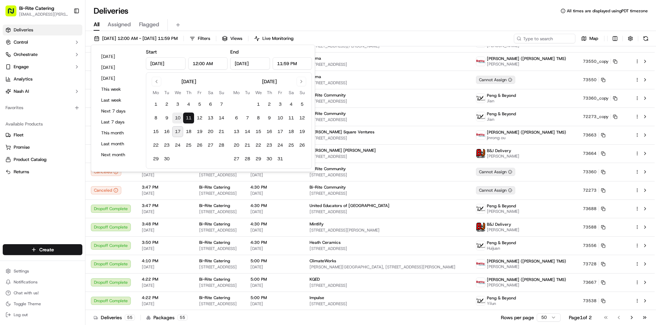
click at [177, 117] on button "10" at bounding box center [177, 118] width 11 height 11
type input "[DATE]"
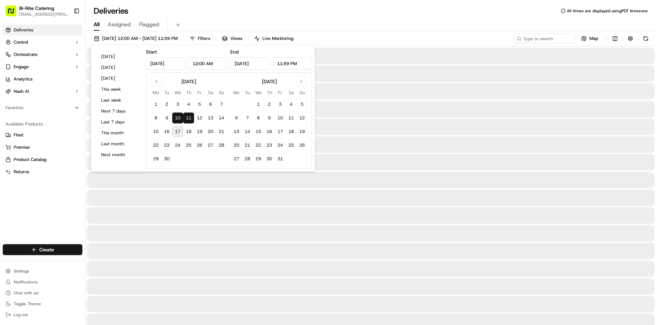
click at [177, 116] on button "10" at bounding box center [177, 118] width 11 height 11
type input "[DATE]"
click at [364, 20] on div "All Assigned Flagged" at bounding box center [370, 25] width 570 height 12
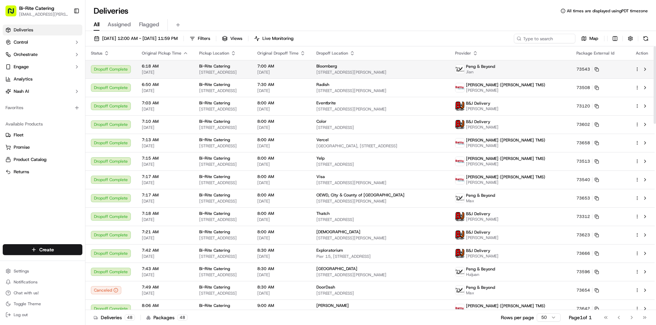
click at [534, 69] on div "Peng & Beyond Jian" at bounding box center [510, 69] width 110 height 11
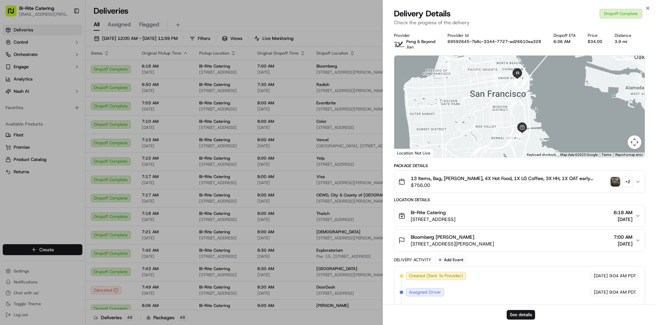
click at [614, 185] on img "button" at bounding box center [615, 182] width 10 height 10
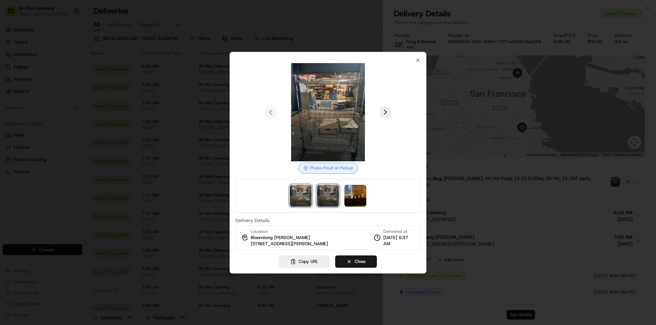
click at [331, 195] on img at bounding box center [328, 196] width 22 height 22
click at [358, 190] on img at bounding box center [355, 196] width 22 height 22
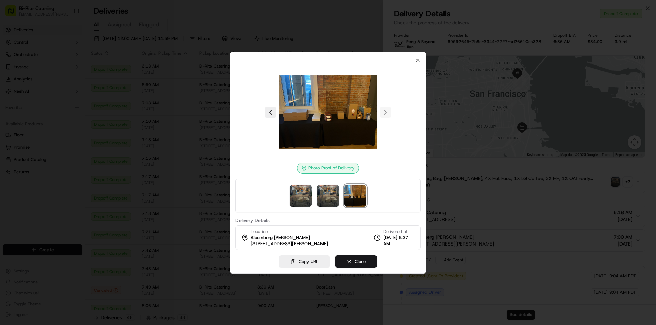
click at [421, 58] on div "Photo Proof of Delivery Delivery Details Location Bloomberg [PERSON_NAME] [STRE…" at bounding box center [327, 163] width 197 height 222
click at [414, 58] on div "Photo Proof of Delivery Delivery Details Location Bloomberg [PERSON_NAME] [STRE…" at bounding box center [327, 154] width 185 height 193
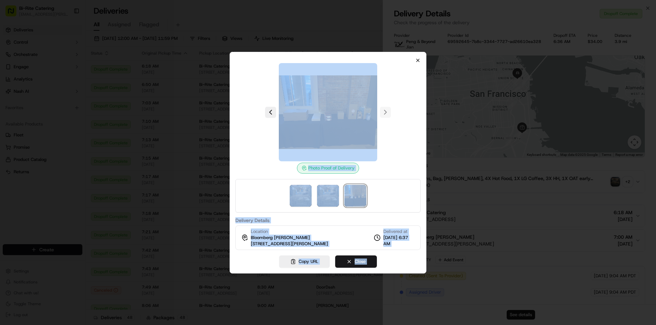
click at [415, 56] on div "Photo Proof of Delivery Delivery Details Location Bloomberg [PERSON_NAME] [STRE…" at bounding box center [327, 163] width 197 height 222
click at [416, 58] on icon "button" at bounding box center [417, 60] width 5 height 5
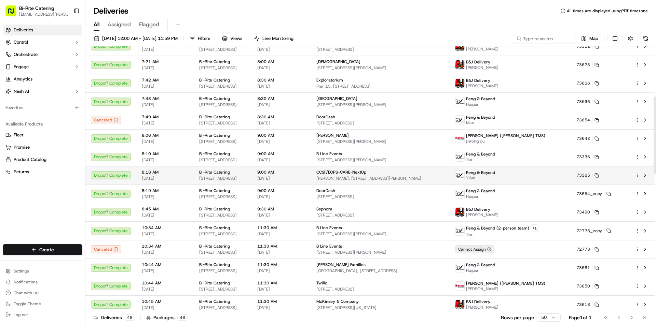
scroll to position [171, 0]
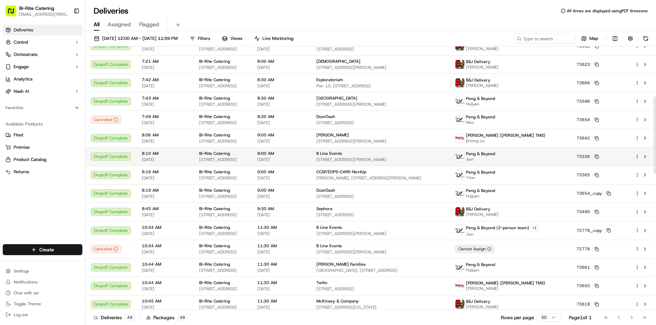
click at [495, 160] on span "Jian" at bounding box center [480, 159] width 29 height 5
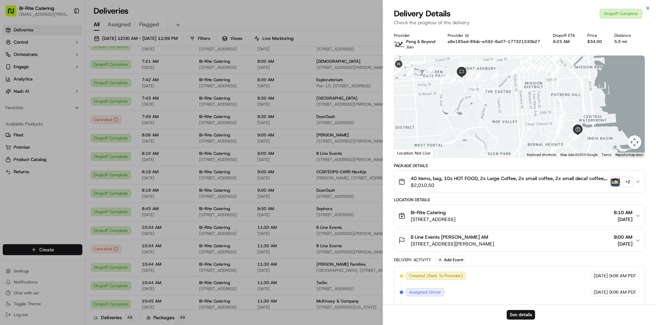
click at [610, 184] on img "button" at bounding box center [615, 182] width 10 height 10
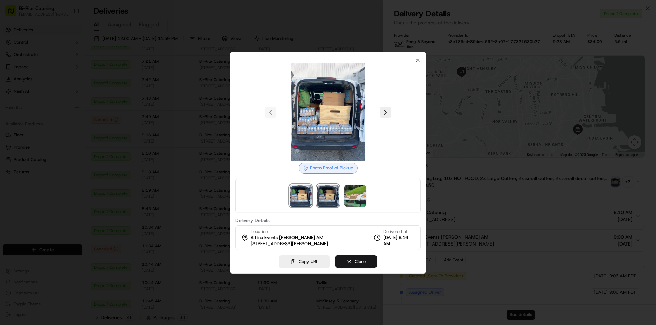
drag, startPoint x: 319, startPoint y: 199, endPoint x: 324, endPoint y: 197, distance: 5.1
click at [320, 198] on img at bounding box center [328, 196] width 22 height 22
click at [347, 191] on img at bounding box center [355, 196] width 22 height 22
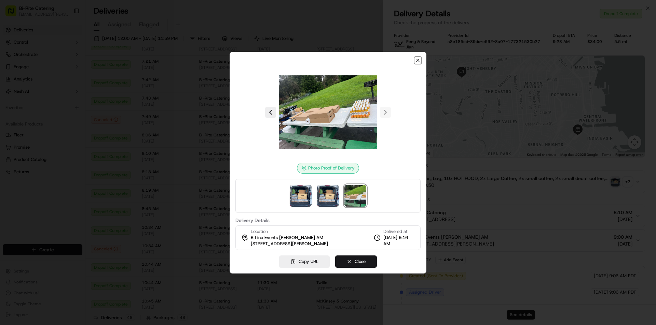
click at [416, 61] on icon "button" at bounding box center [417, 60] width 5 height 5
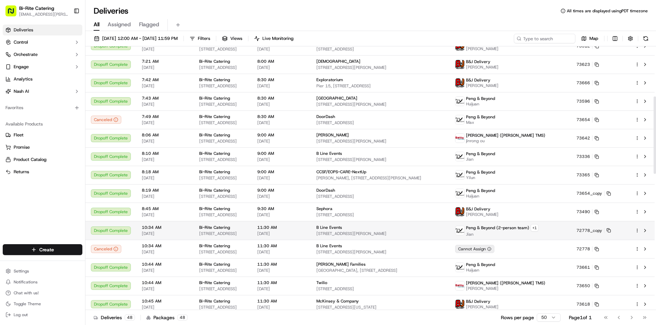
click at [528, 232] on span "Jian" at bounding box center [502, 234] width 72 height 5
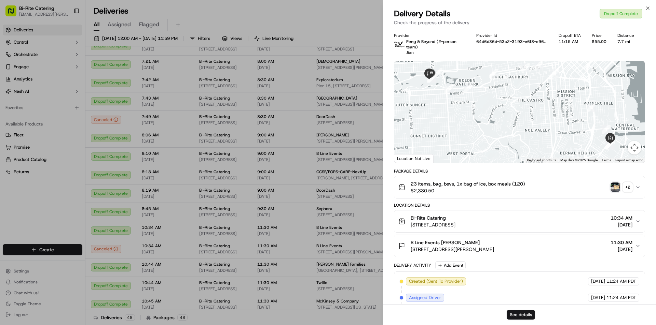
click at [614, 183] on img "button" at bounding box center [615, 188] width 10 height 10
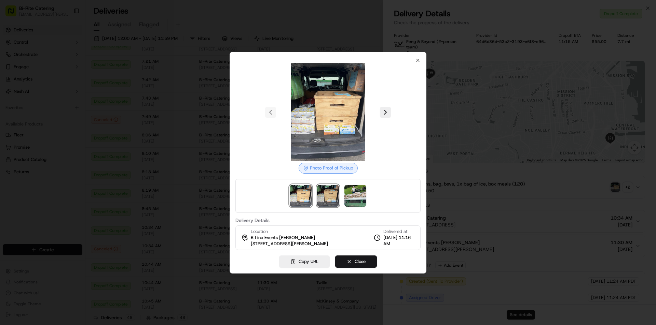
click at [322, 190] on img at bounding box center [328, 196] width 22 height 22
click at [354, 190] on img at bounding box center [355, 196] width 22 height 22
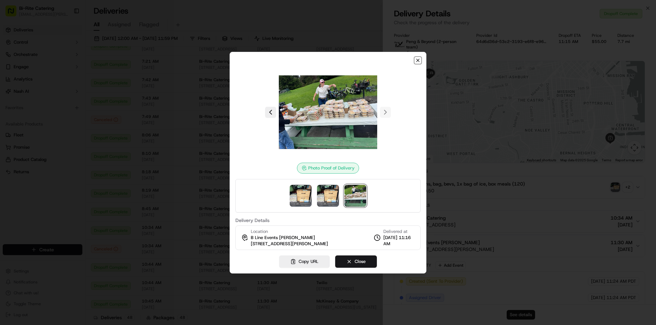
click at [417, 60] on icon "button" at bounding box center [417, 60] width 3 height 3
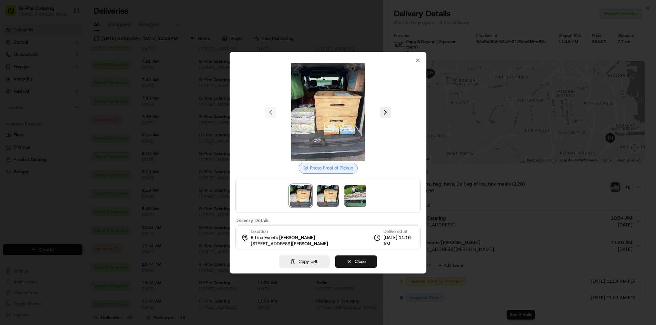
click at [291, 18] on div at bounding box center [328, 162] width 656 height 325
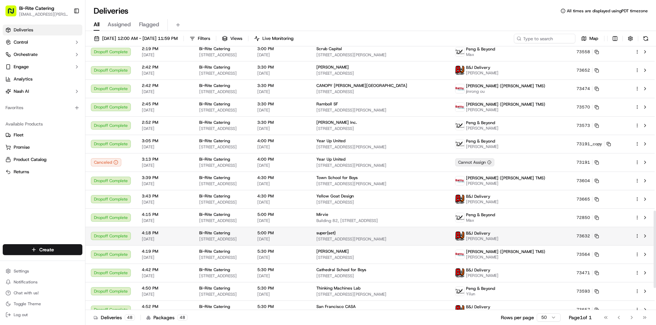
scroll to position [635, 0]
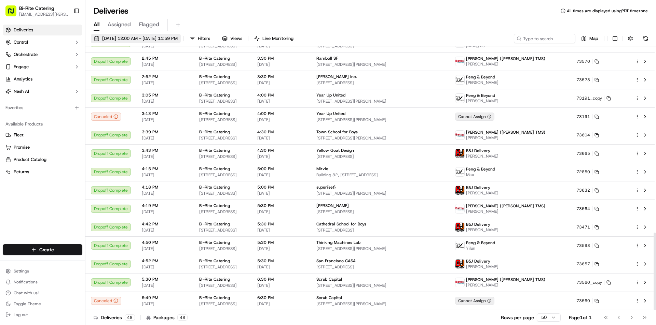
click at [159, 40] on span "[DATE] 12:00 AM - [DATE] 11:59 PM" at bounding box center [139, 39] width 75 height 6
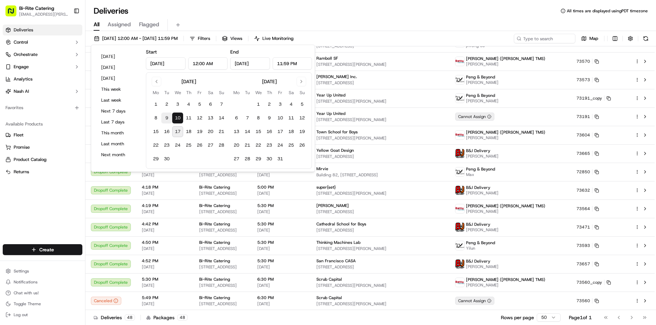
click at [169, 117] on button "9" at bounding box center [166, 118] width 11 height 11
type input "[DATE]"
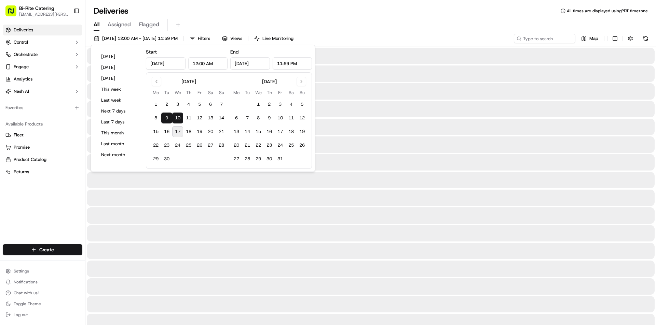
click at [169, 117] on button "9" at bounding box center [166, 118] width 11 height 11
type input "[DATE]"
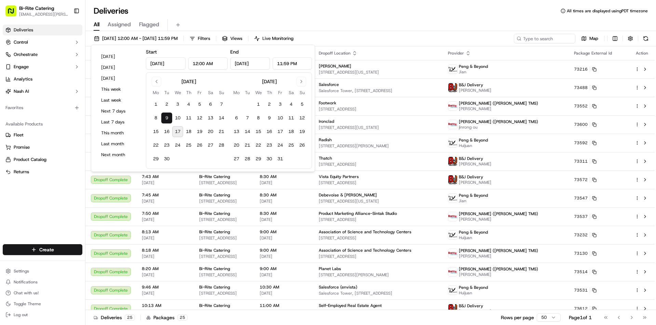
click at [191, 8] on div "Deliveries All times are displayed using PDT timezone" at bounding box center [370, 10] width 570 height 11
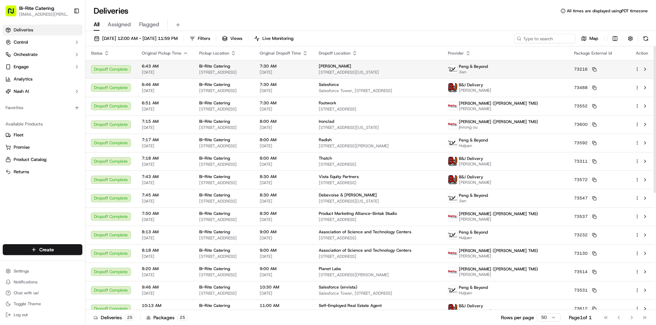
click at [488, 66] on span "Peng & Beyond" at bounding box center [473, 66] width 29 height 5
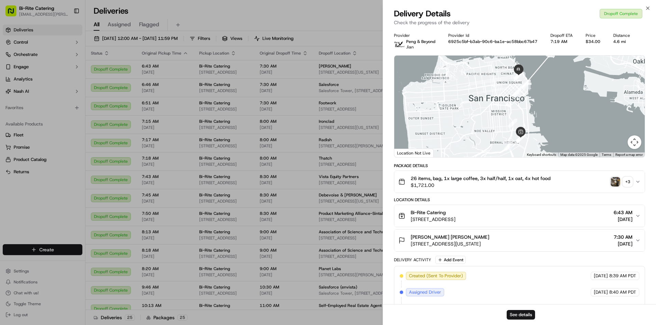
click at [614, 180] on img "button" at bounding box center [615, 182] width 10 height 10
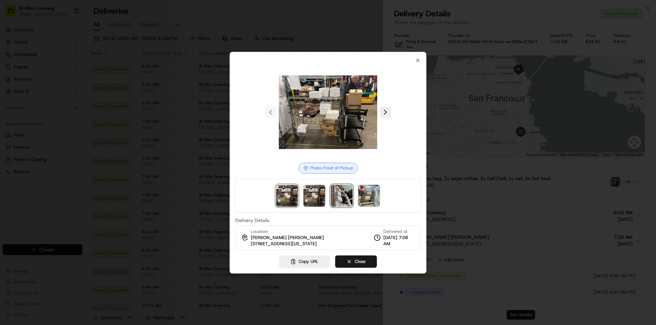
click at [342, 193] on img at bounding box center [342, 196] width 22 height 22
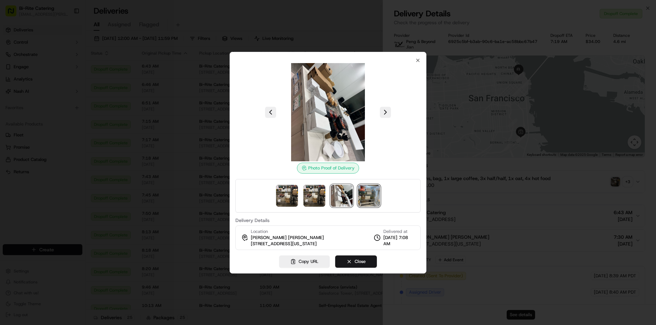
click at [369, 189] on img at bounding box center [369, 196] width 22 height 22
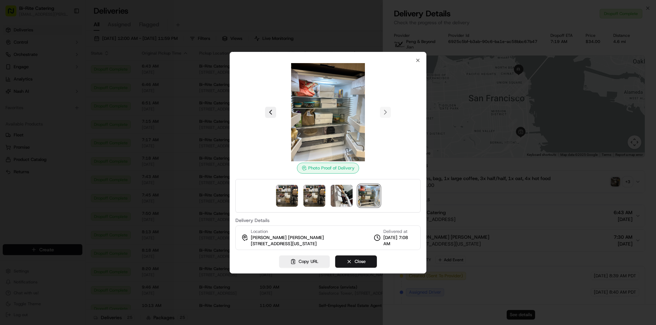
click at [352, 193] on div at bounding box center [327, 195] width 185 height 33
click at [344, 195] on img at bounding box center [342, 196] width 22 height 22
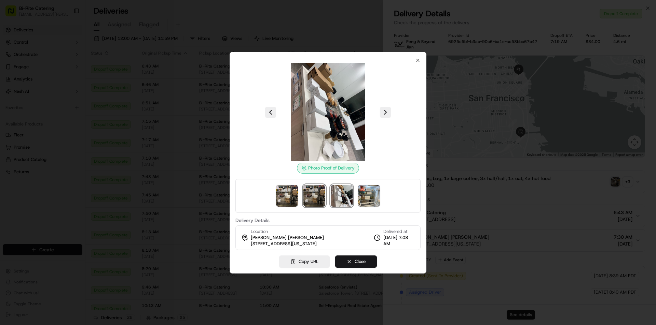
click at [316, 199] on img at bounding box center [314, 196] width 22 height 22
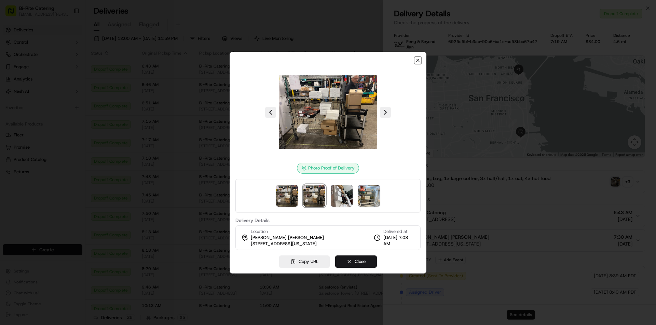
click at [417, 59] on icon "button" at bounding box center [417, 60] width 5 height 5
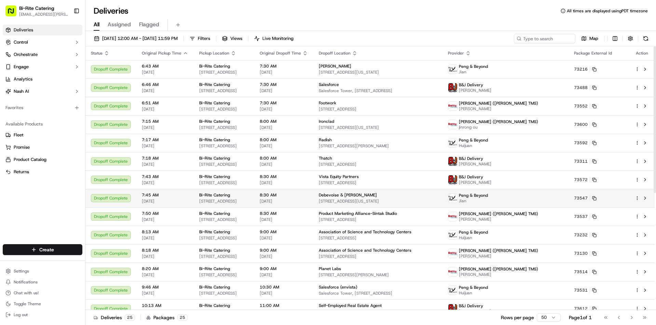
click at [563, 200] on div "Peng & Beyond Jian" at bounding box center [505, 198] width 115 height 11
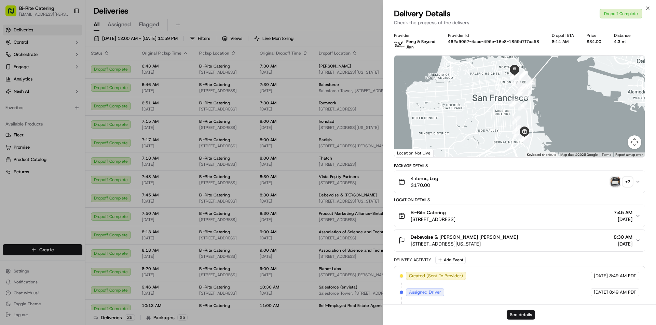
click at [613, 178] on img "button" at bounding box center [615, 182] width 10 height 10
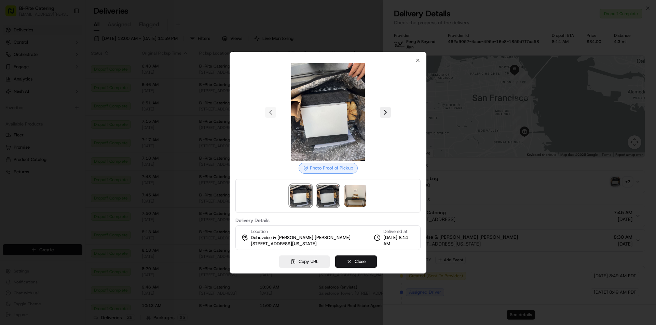
click at [328, 202] on img at bounding box center [328, 196] width 22 height 22
click at [351, 199] on img at bounding box center [355, 196] width 22 height 22
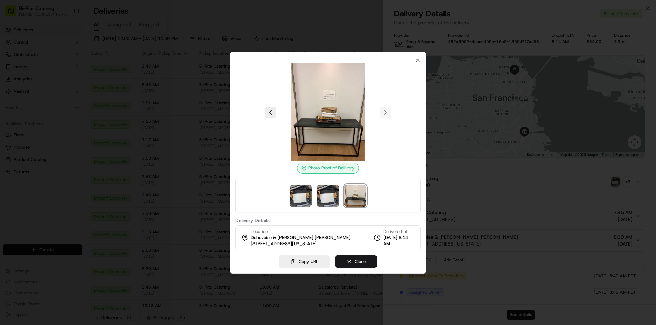
click at [411, 60] on div "Photo Proof of Delivery Delivery Details Location [GEOGRAPHIC_DATA][PERSON_NAME…" at bounding box center [327, 154] width 185 height 193
click at [414, 60] on div "Photo Proof of Delivery Delivery Details Location [GEOGRAPHIC_DATA][PERSON_NAME…" at bounding box center [327, 154] width 185 height 193
click at [419, 61] on icon "button" at bounding box center [417, 60] width 5 height 5
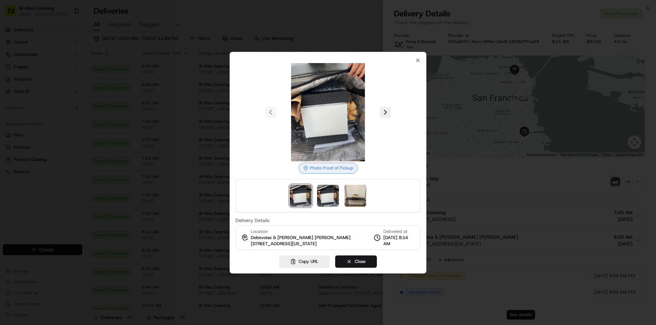
click at [357, 25] on div at bounding box center [328, 162] width 656 height 325
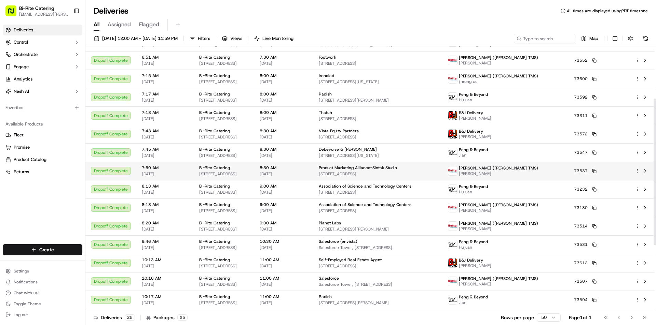
scroll to position [102, 0]
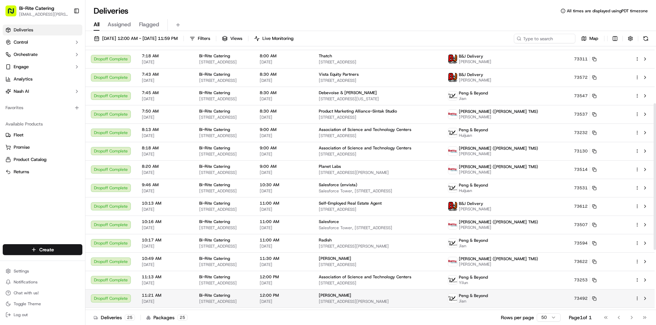
click at [441, 293] on td "[PERSON_NAME] [STREET_ADDRESS][PERSON_NAME]" at bounding box center [377, 299] width 129 height 18
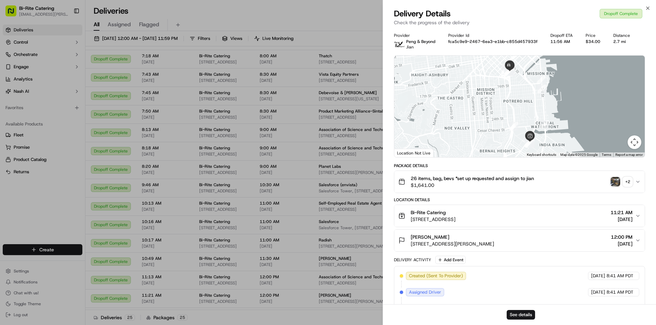
click at [614, 180] on img "button" at bounding box center [615, 182] width 10 height 10
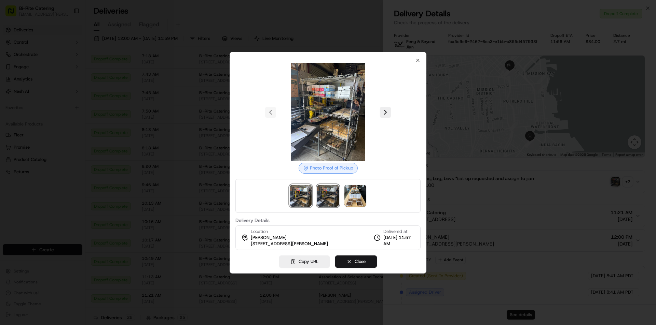
click at [331, 202] on img at bounding box center [328, 196] width 22 height 22
click at [344, 200] on img at bounding box center [355, 196] width 22 height 22
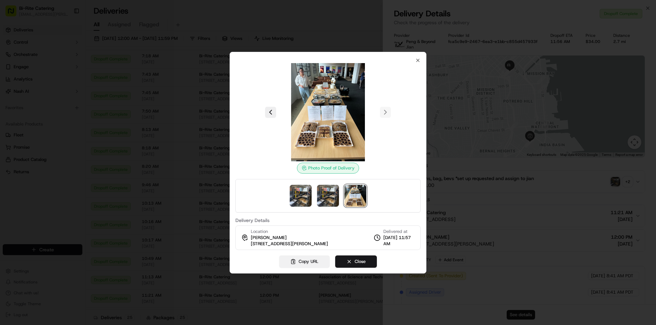
click at [303, 257] on button "Copy URL" at bounding box center [304, 262] width 51 height 12
